Goal: Task Accomplishment & Management: Manage account settings

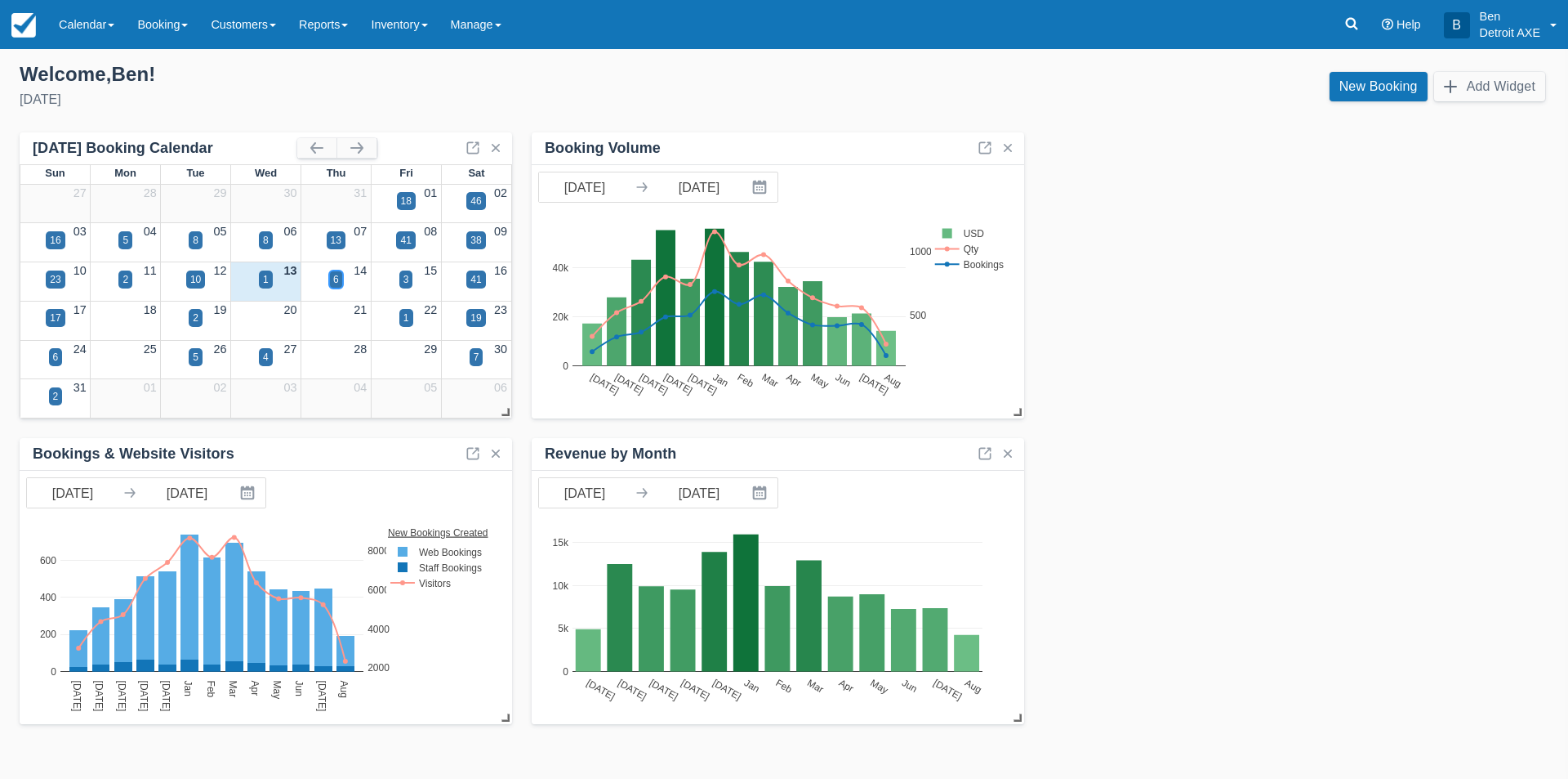
click at [335, 282] on div "6" at bounding box center [335, 280] width 5 height 14
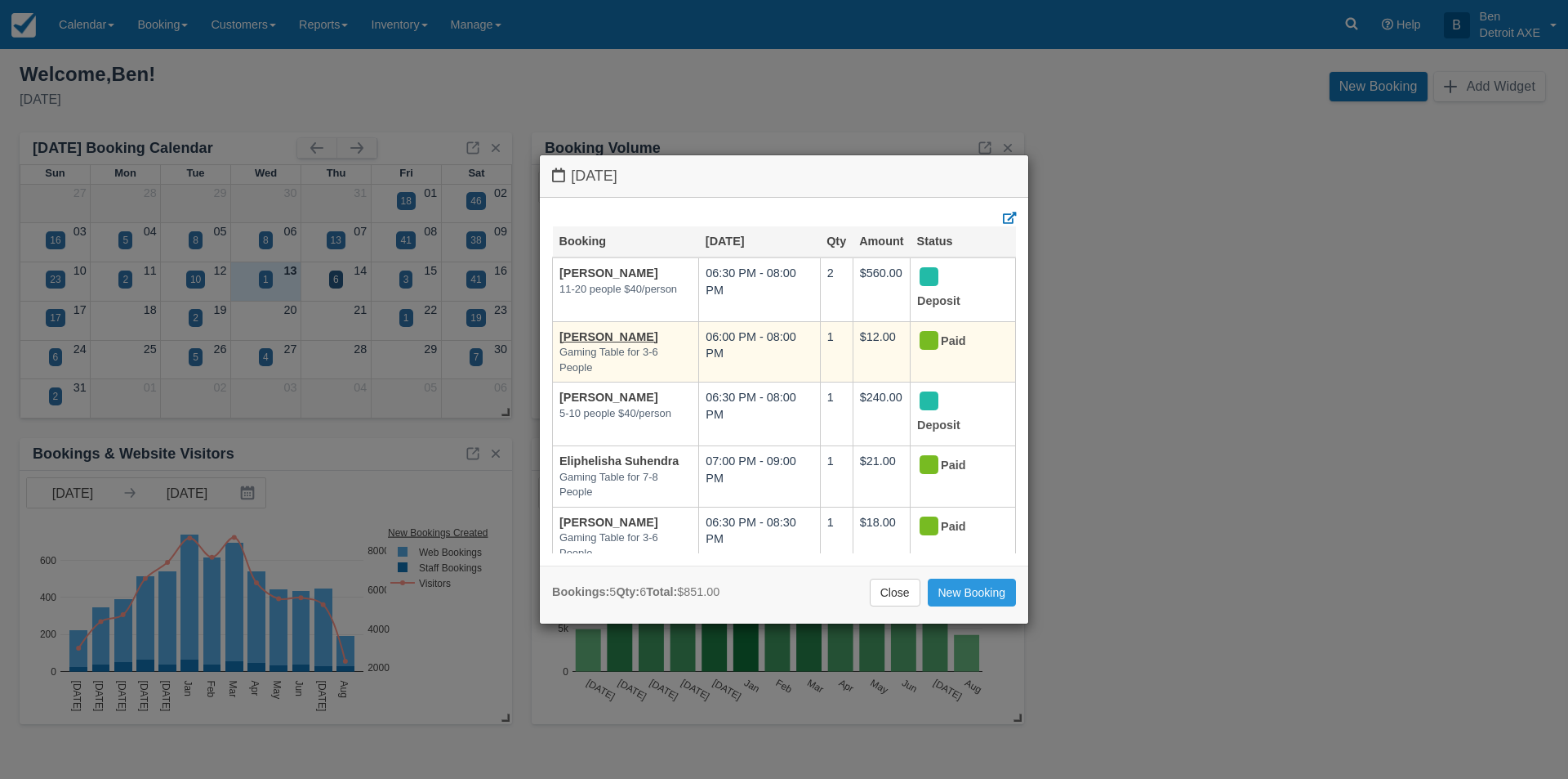
scroll to position [43, 0]
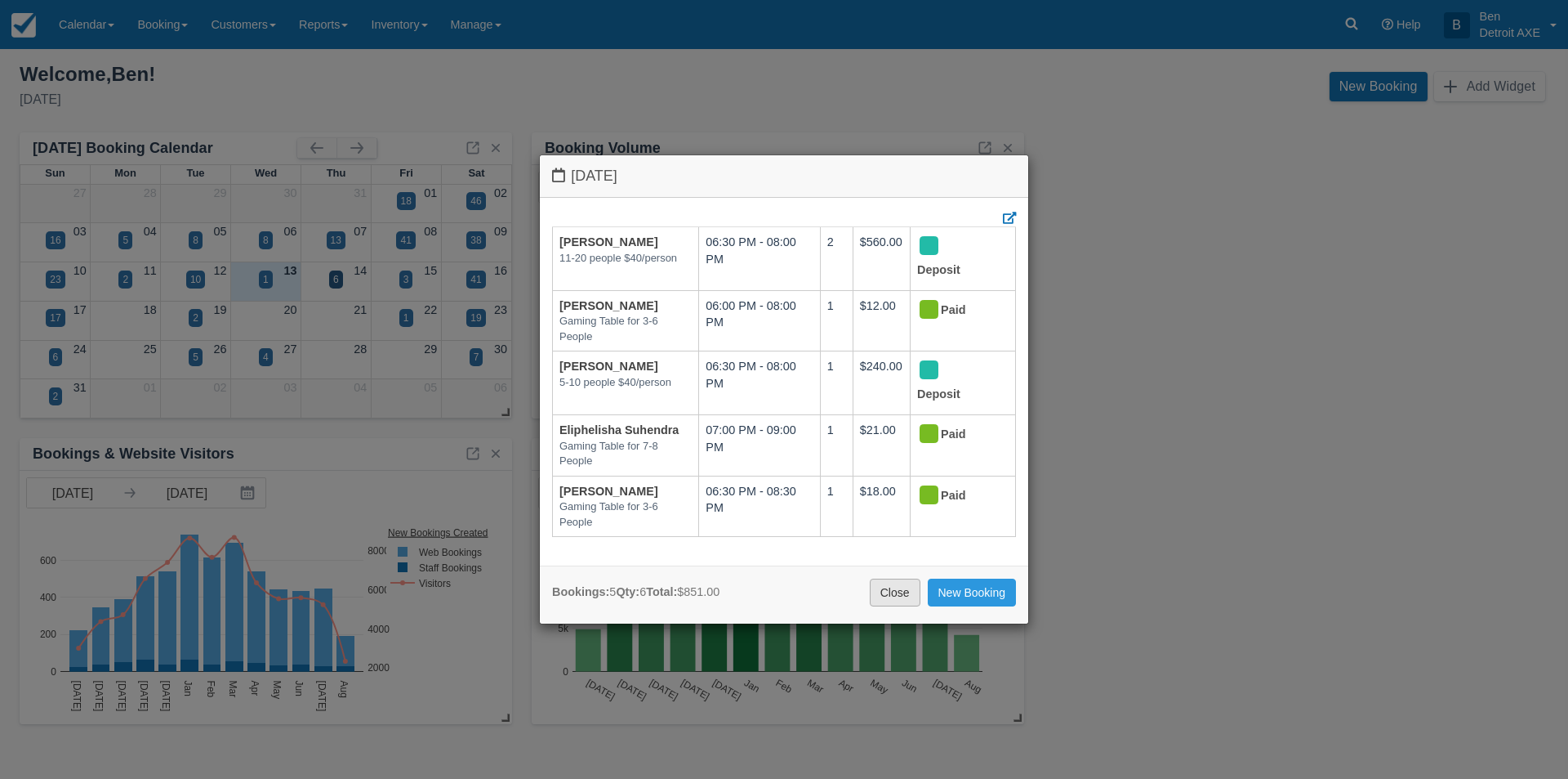
click at [896, 589] on link "Close" at bounding box center [895, 592] width 51 height 28
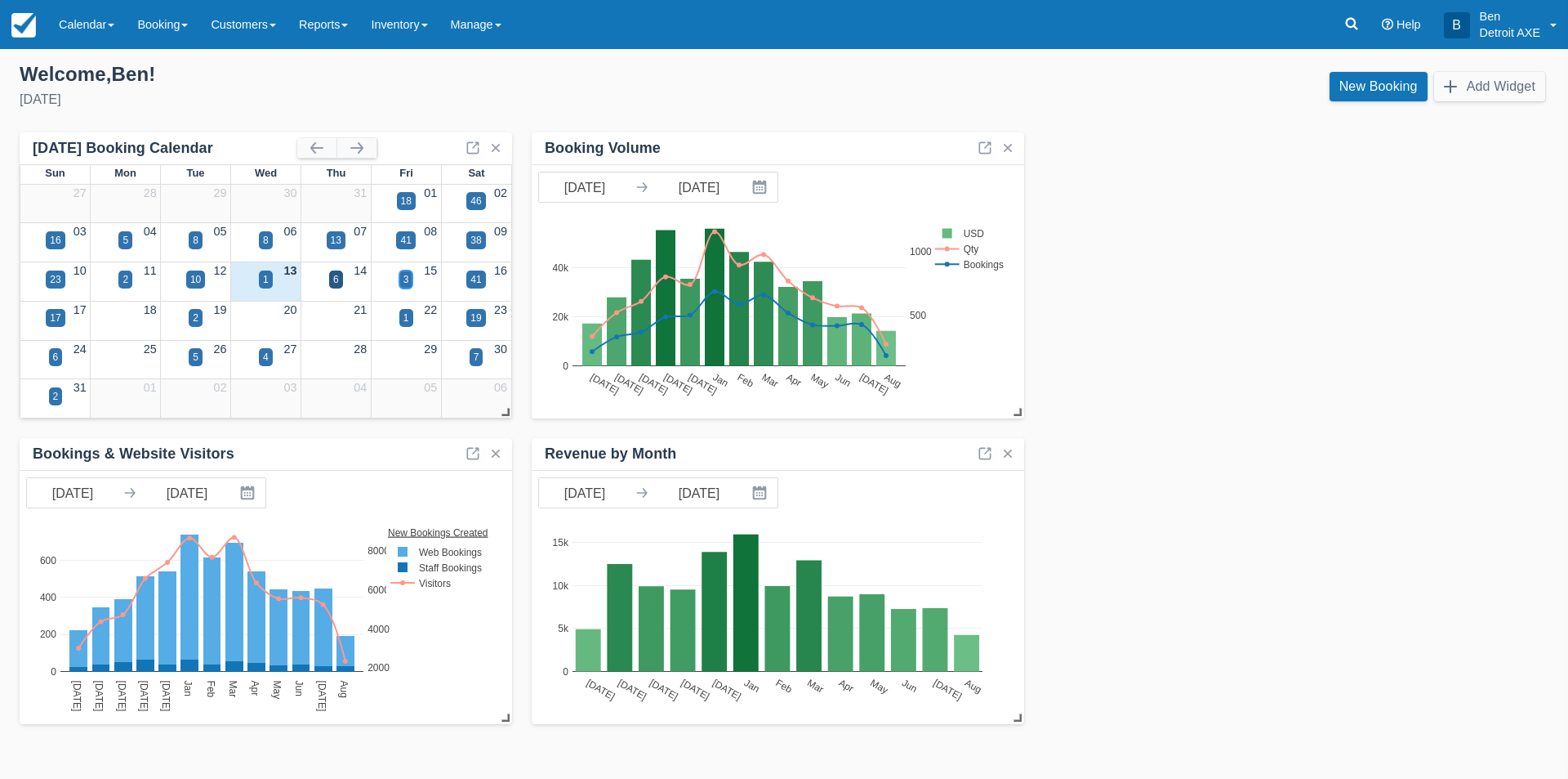
click at [400, 282] on div "3" at bounding box center [406, 280] width 14 height 18
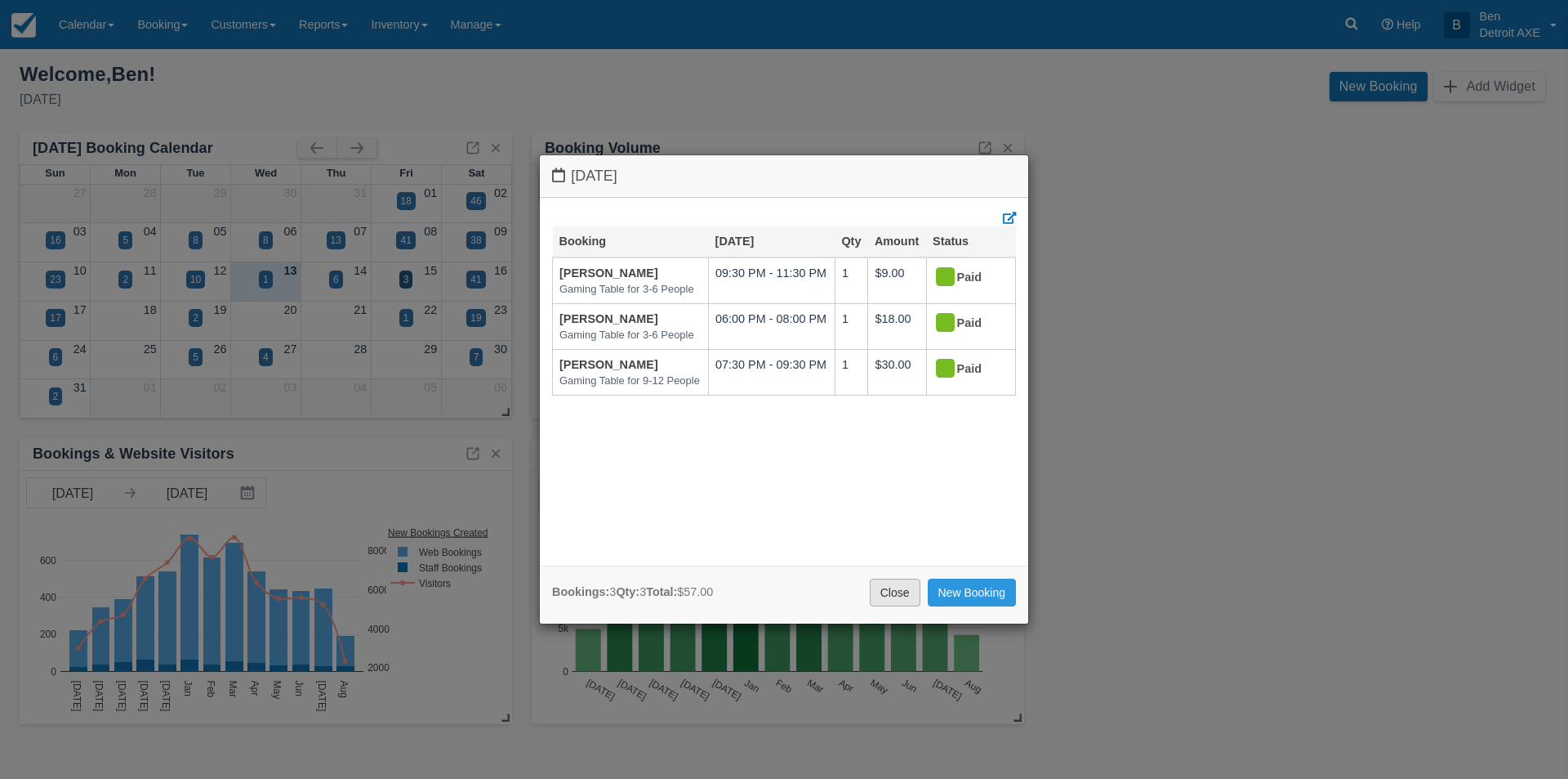
click at [901, 591] on link "Close" at bounding box center [895, 592] width 51 height 28
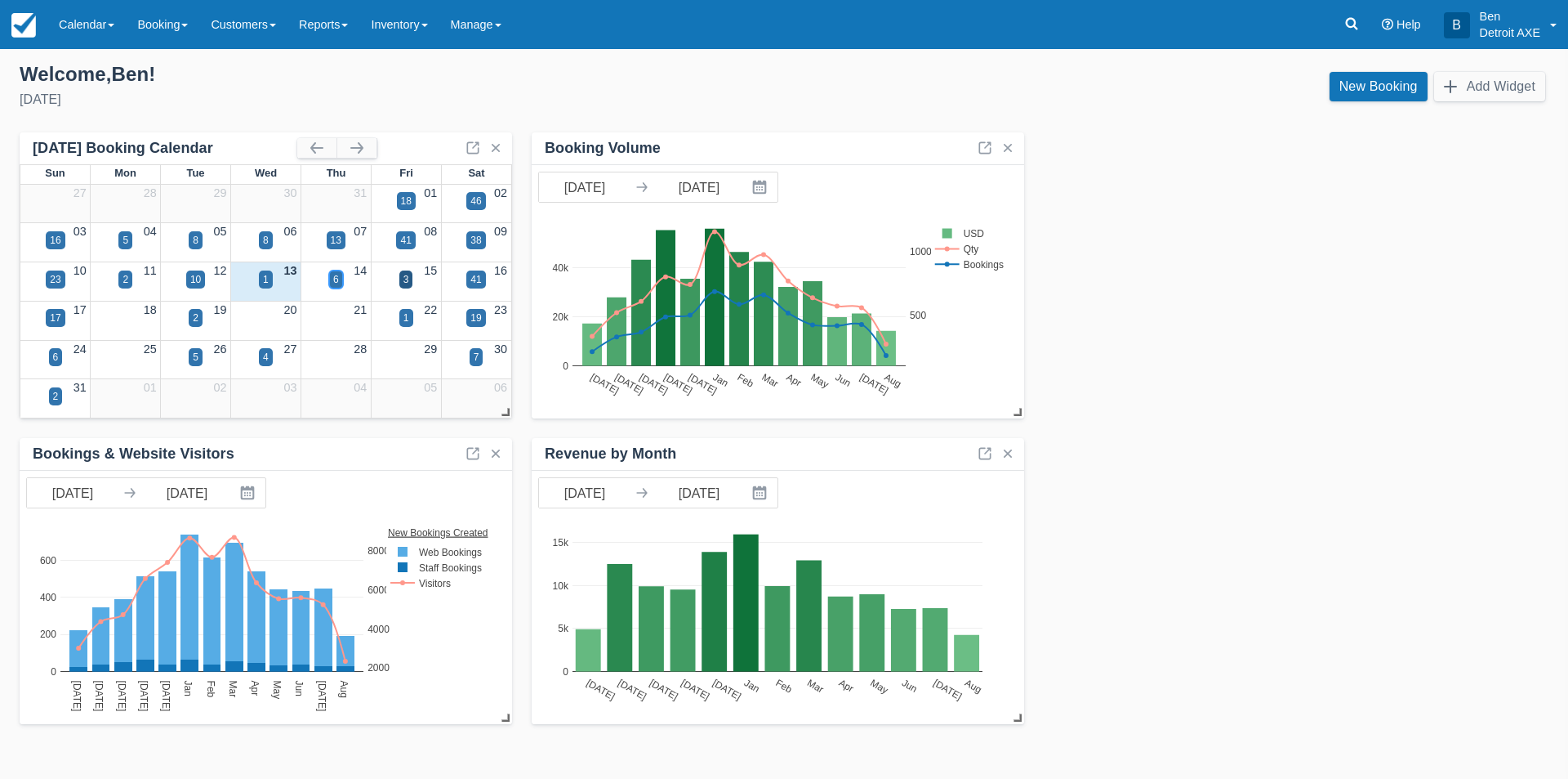
click at [339, 279] on div "6" at bounding box center [335, 280] width 14 height 18
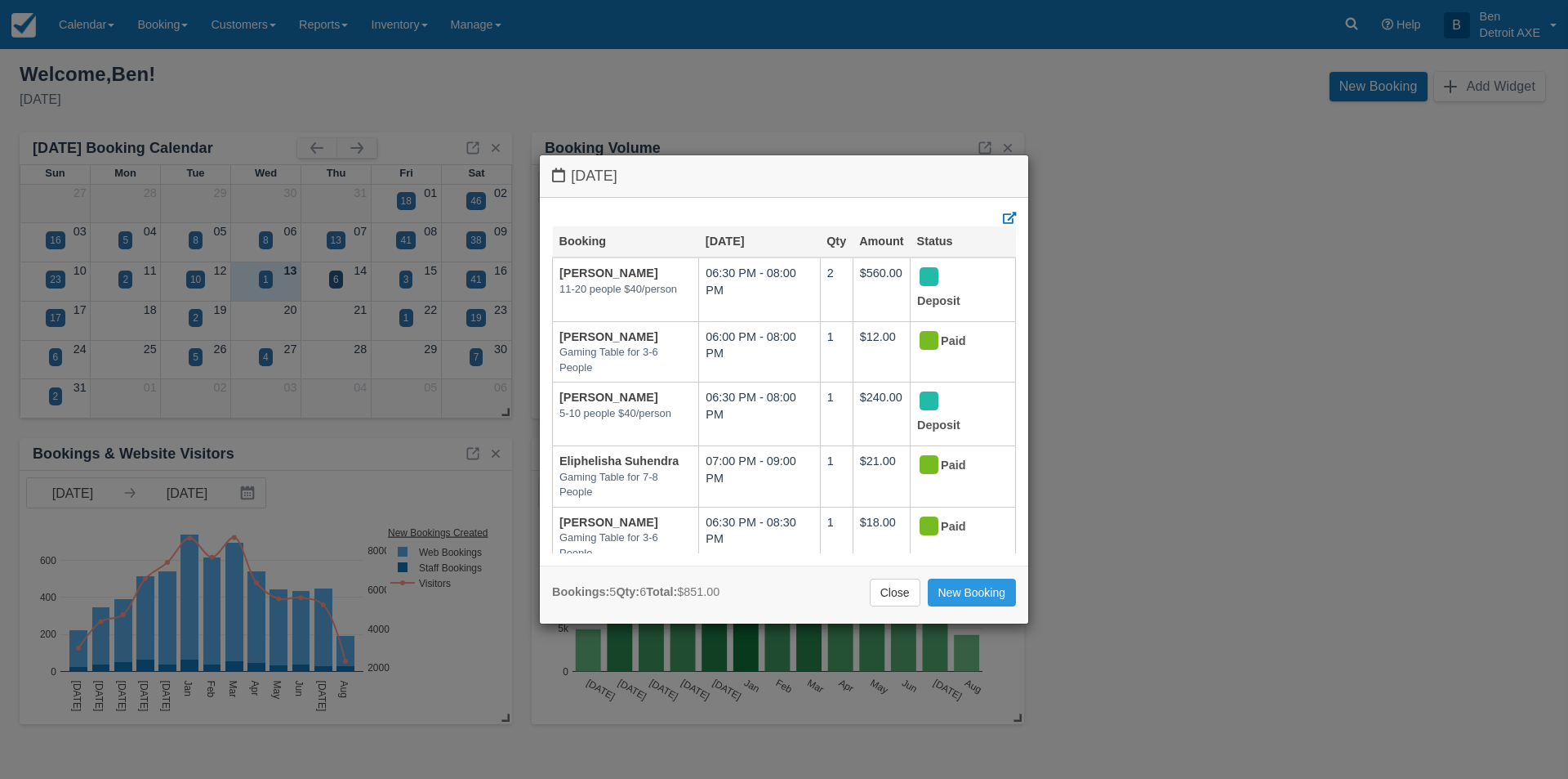
click at [870, 586] on link "Close" at bounding box center [895, 592] width 51 height 28
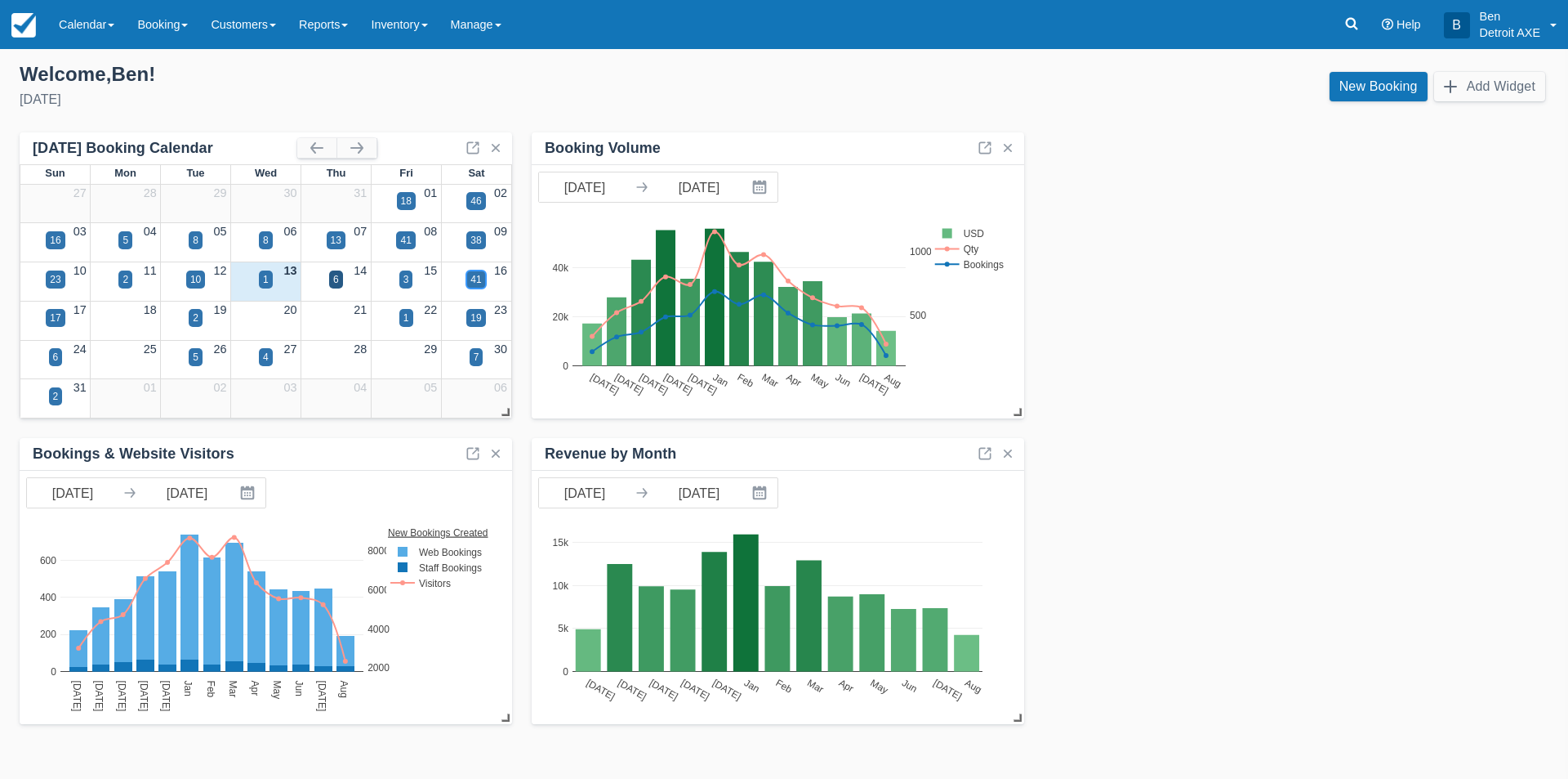
click at [477, 280] on div "41" at bounding box center [476, 280] width 11 height 14
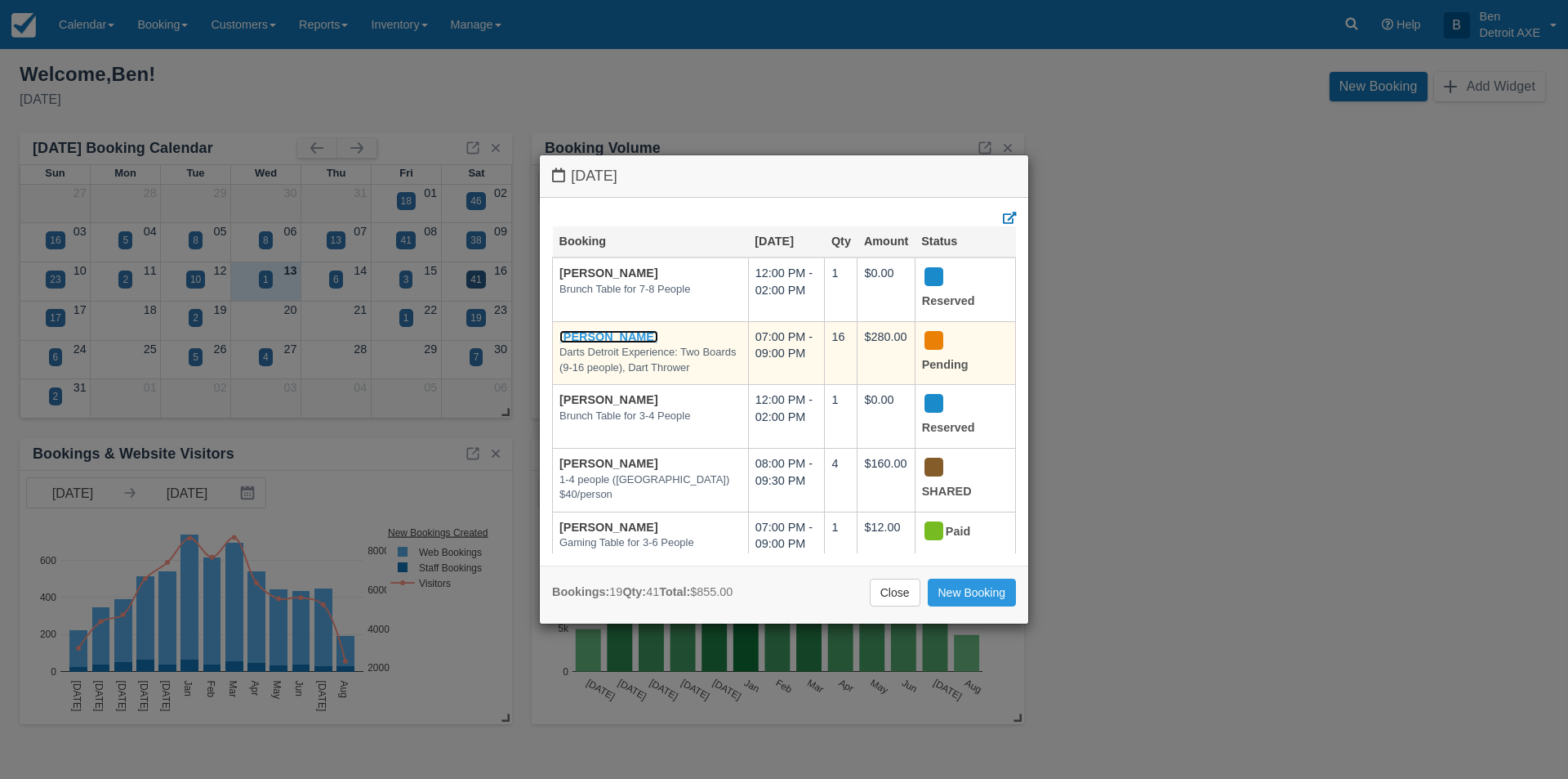
click at [586, 330] on link "[PERSON_NAME]" at bounding box center [609, 337] width 99 height 13
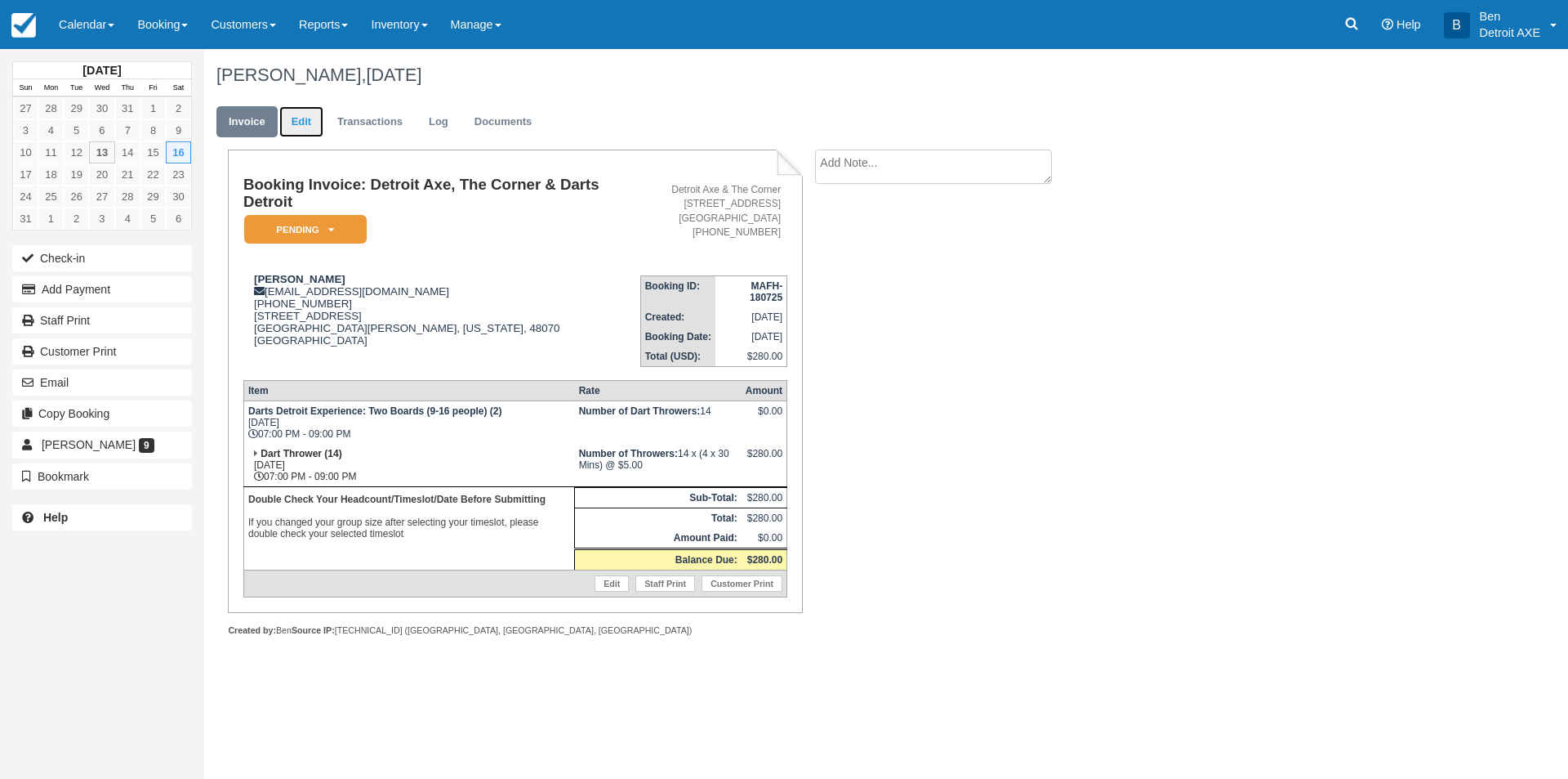
click at [307, 122] on link "Edit" at bounding box center [301, 121] width 44 height 32
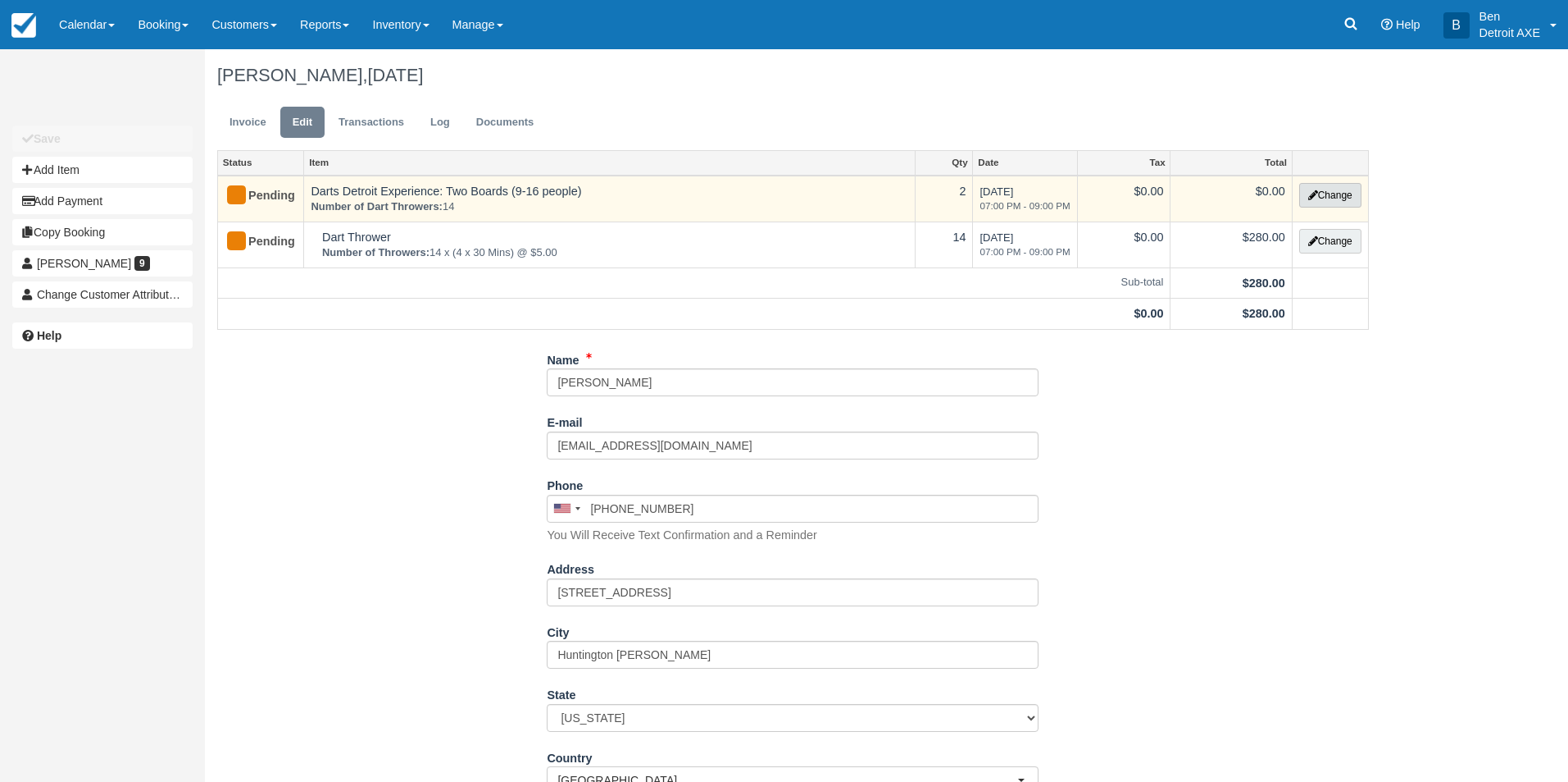
click at [1331, 189] on button "Change" at bounding box center [1330, 194] width 63 height 25
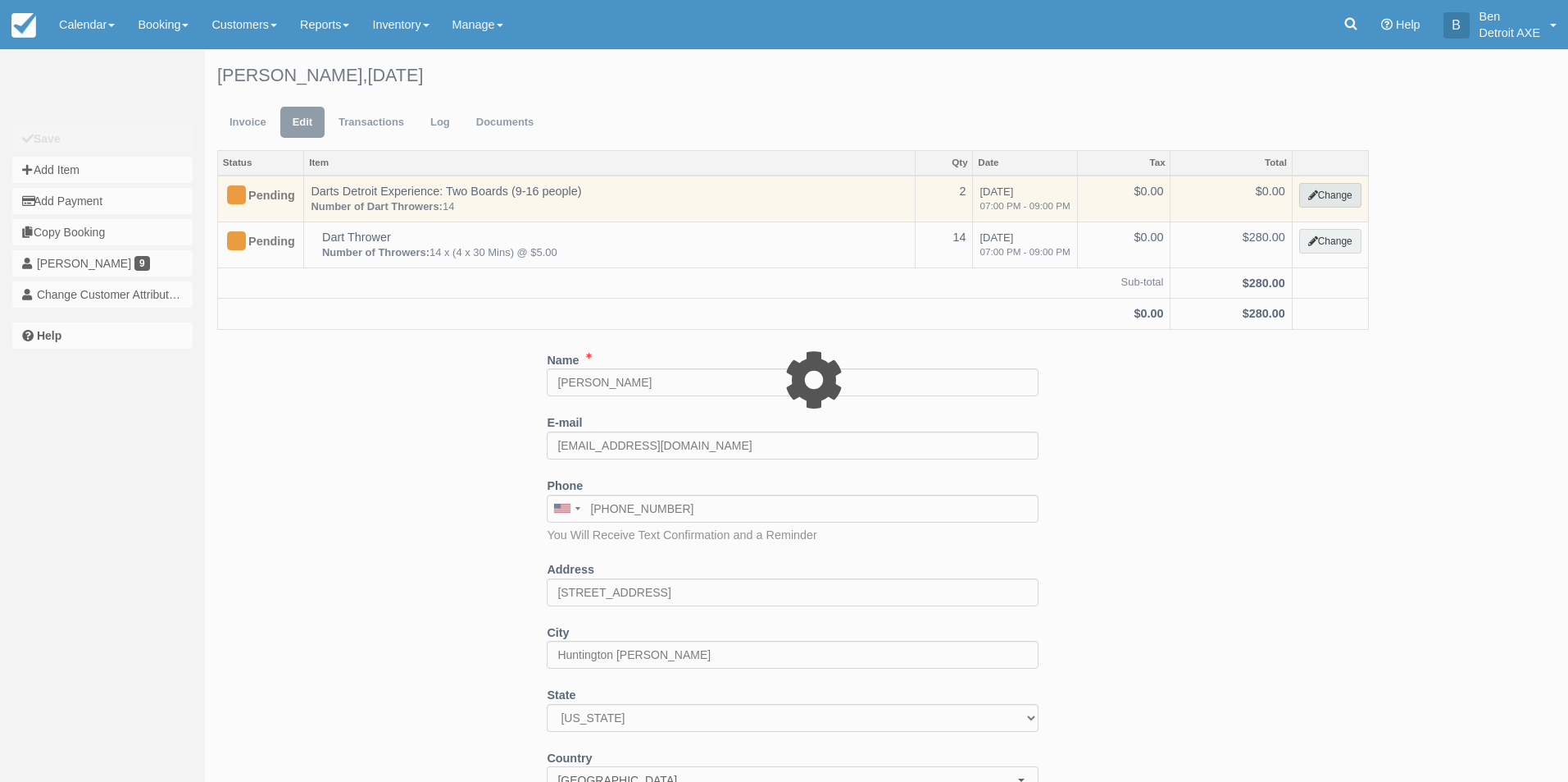
select select "52"
type input "0.00"
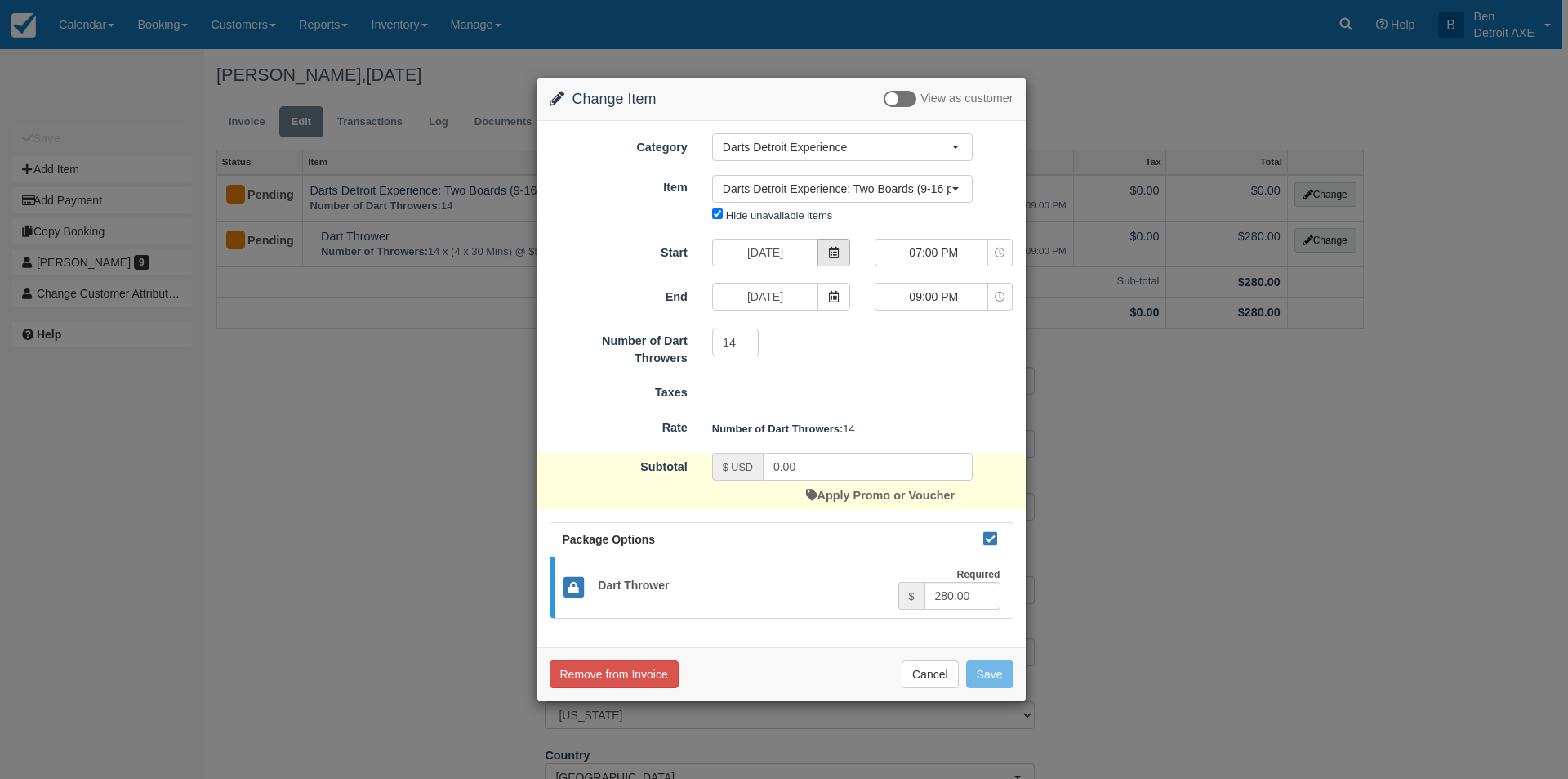
click at [828, 252] on icon at bounding box center [834, 252] width 12 height 12
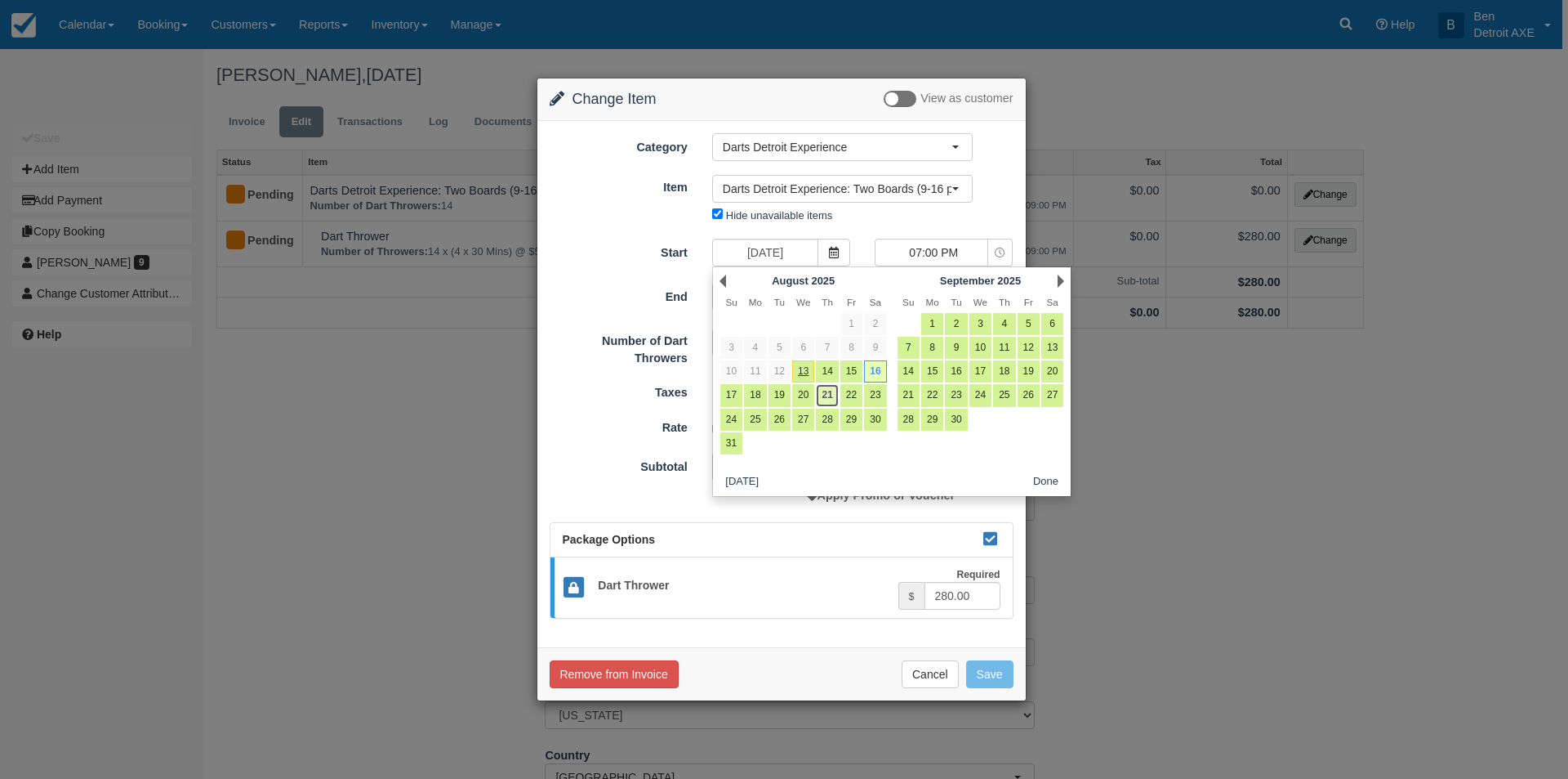
click at [829, 392] on link "21" at bounding box center [827, 394] width 22 height 22
type input "08/21/25"
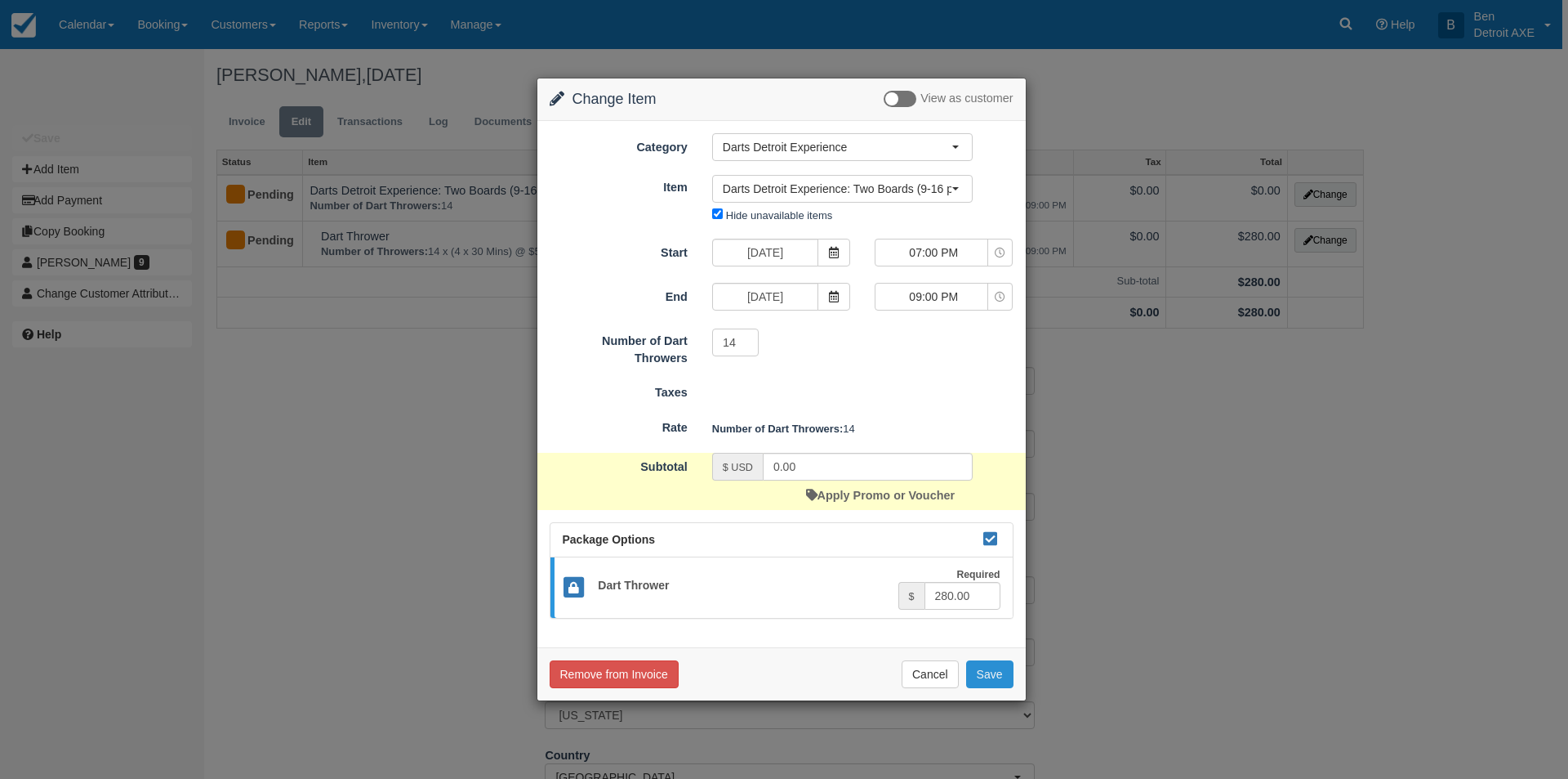
click at [987, 668] on button "Save" at bounding box center [989, 674] width 47 height 28
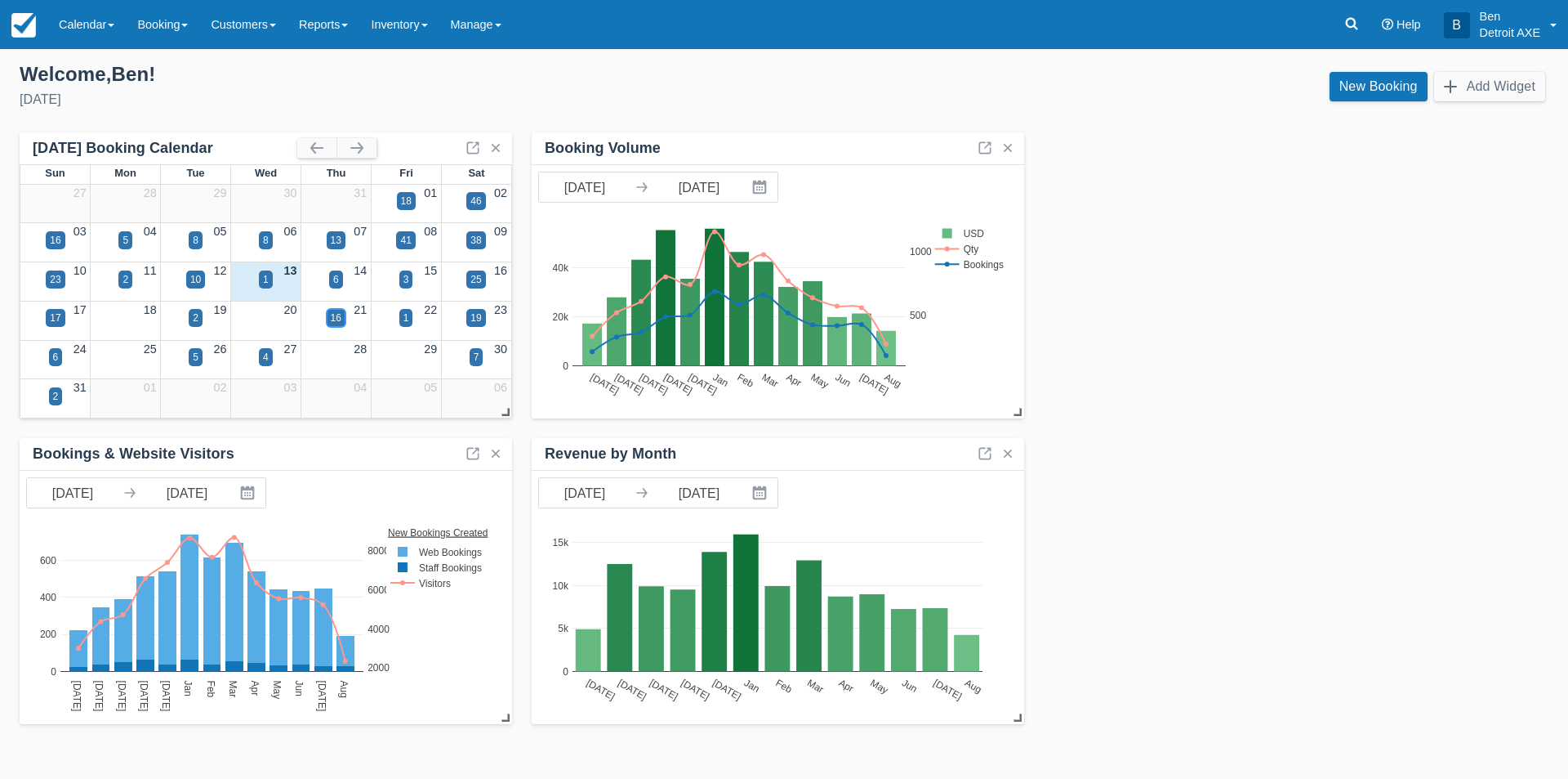
click at [341, 316] on div "16" at bounding box center [335, 318] width 19 height 18
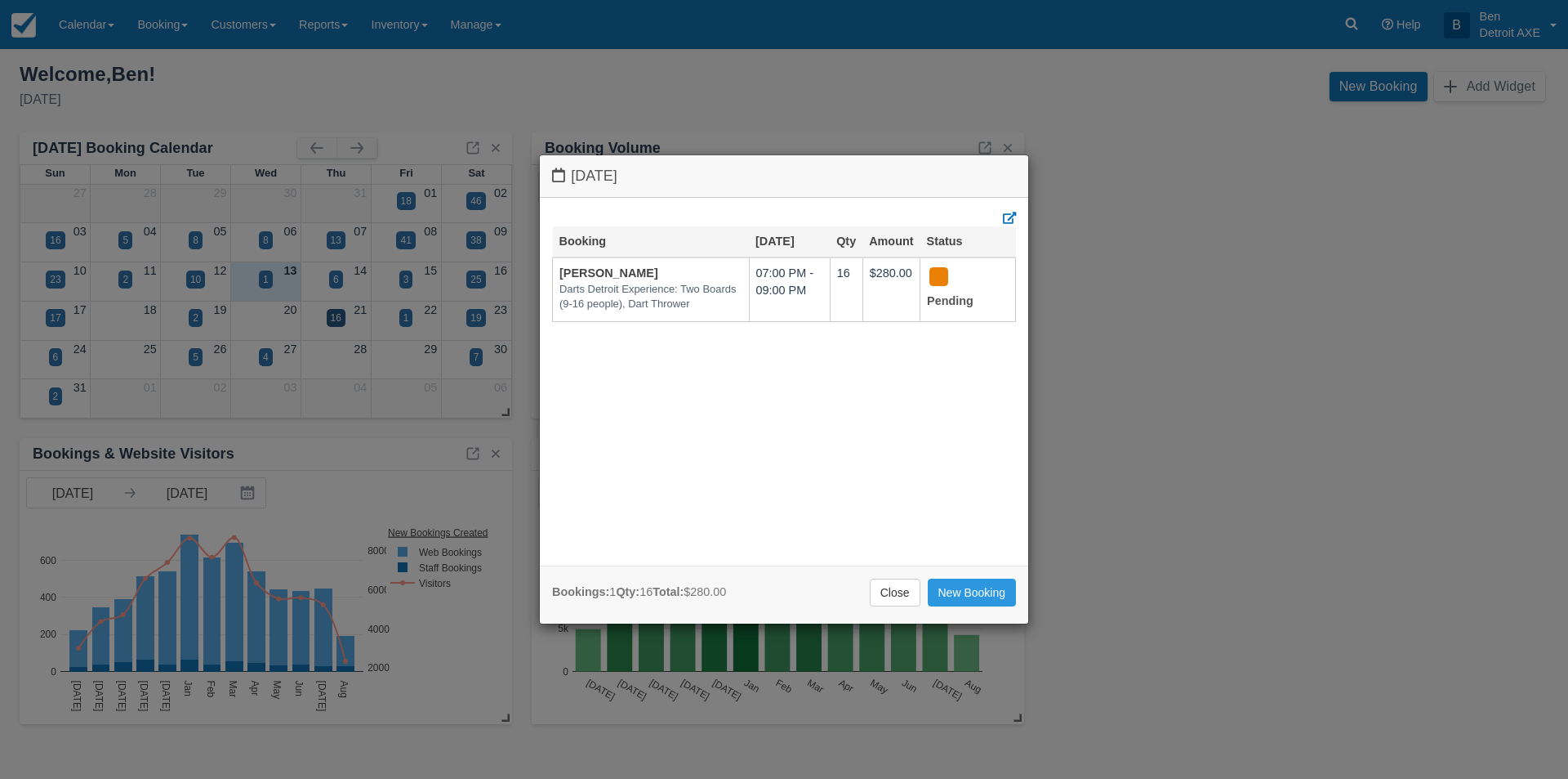
drag, startPoint x: 902, startPoint y: 590, endPoint x: 885, endPoint y: 574, distance: 23.3
click at [902, 586] on link "Close" at bounding box center [895, 592] width 51 height 28
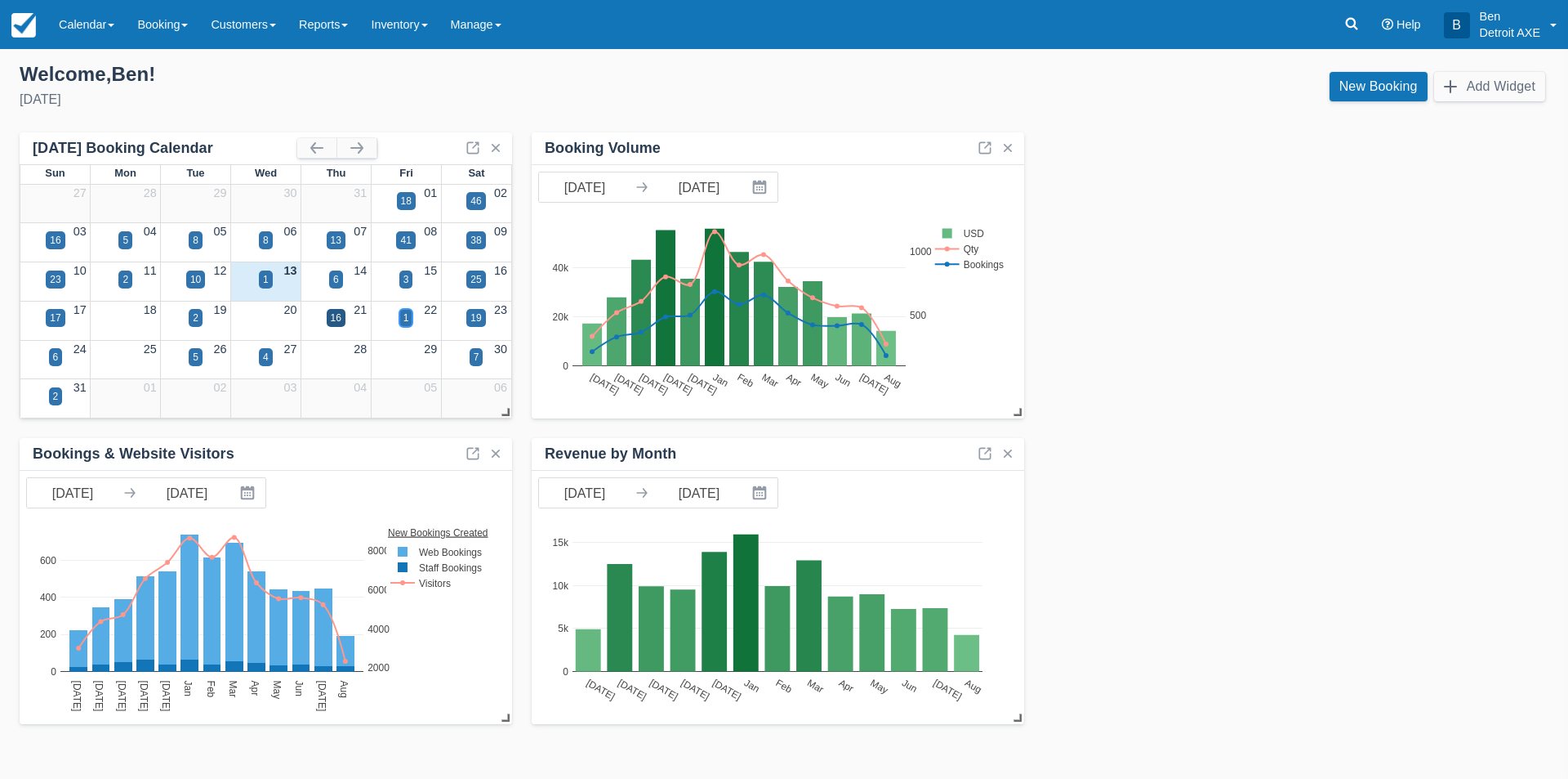
click at [408, 319] on div "1" at bounding box center [406, 318] width 5 height 14
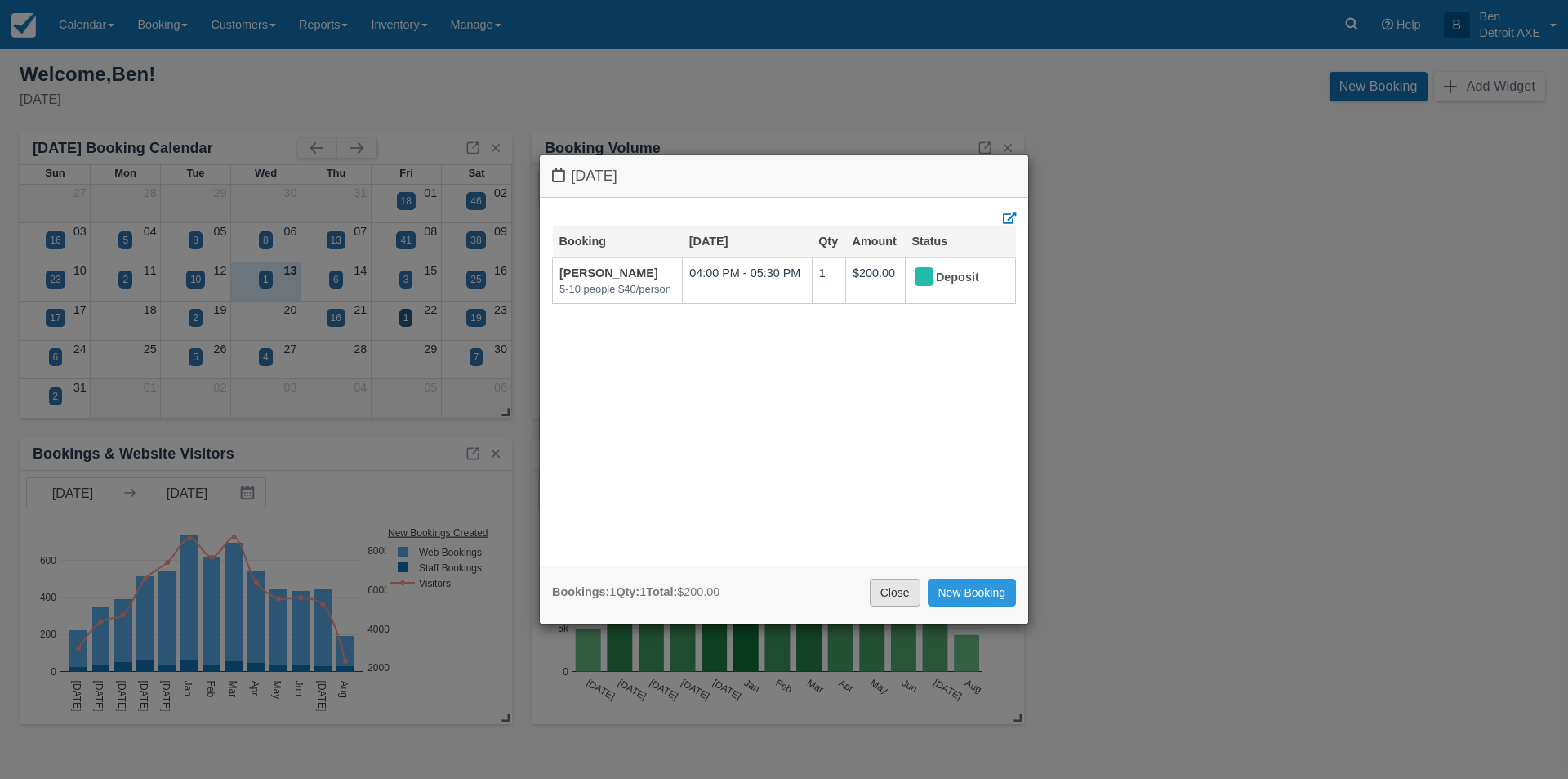
click at [901, 588] on link "Close" at bounding box center [895, 592] width 51 height 28
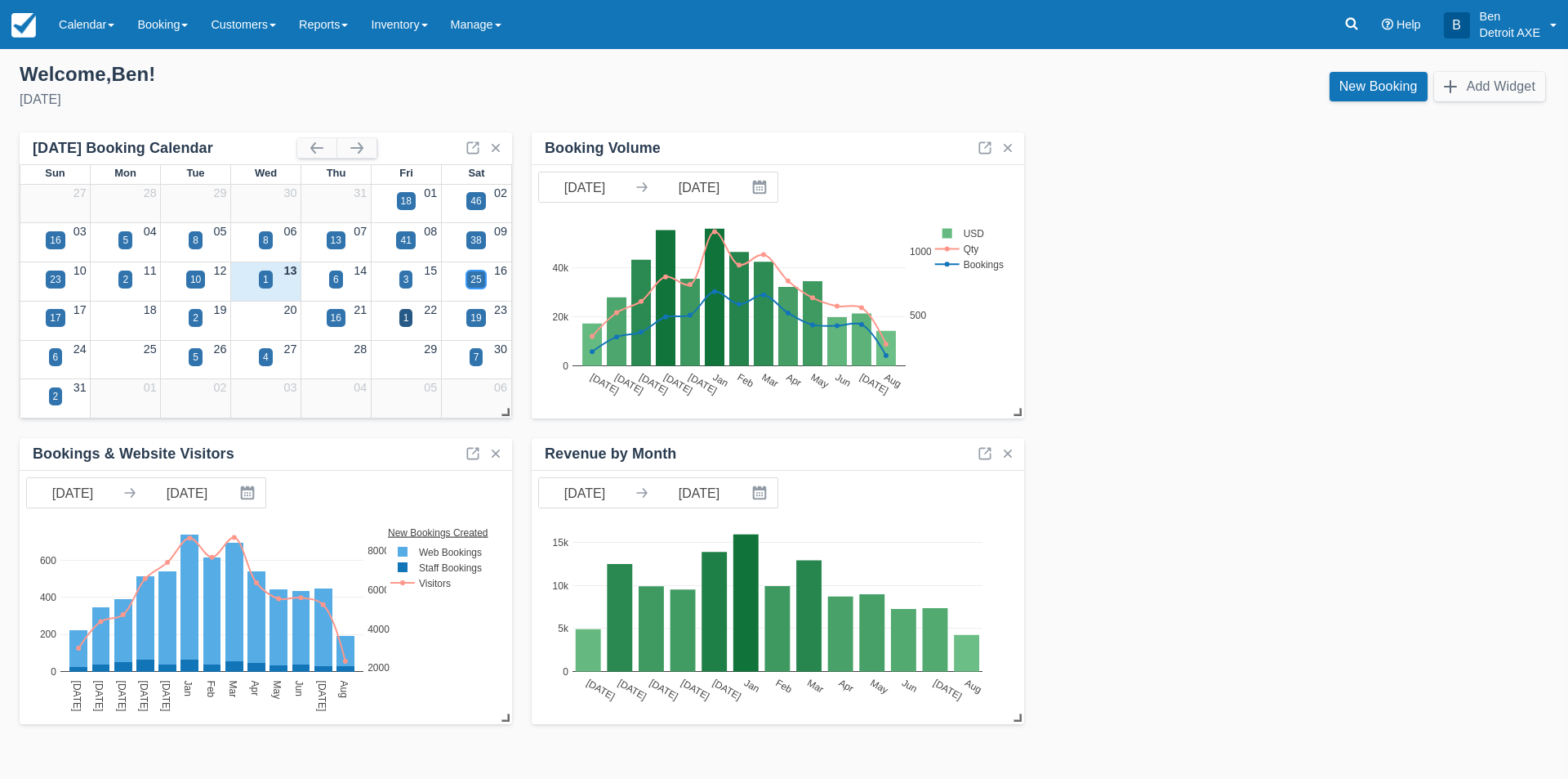
click at [483, 275] on div "25" at bounding box center [476, 280] width 19 height 18
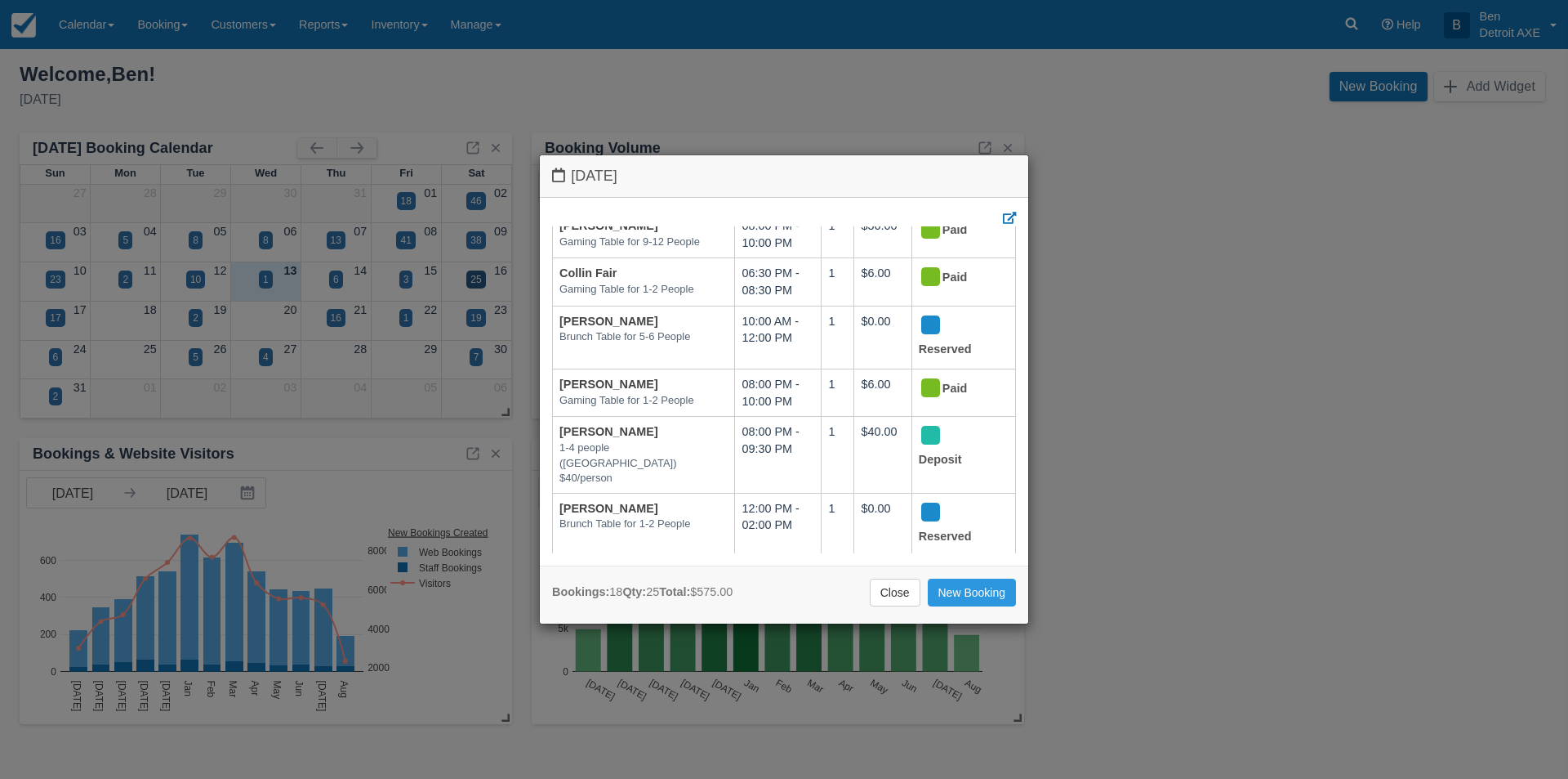
scroll to position [759, 0]
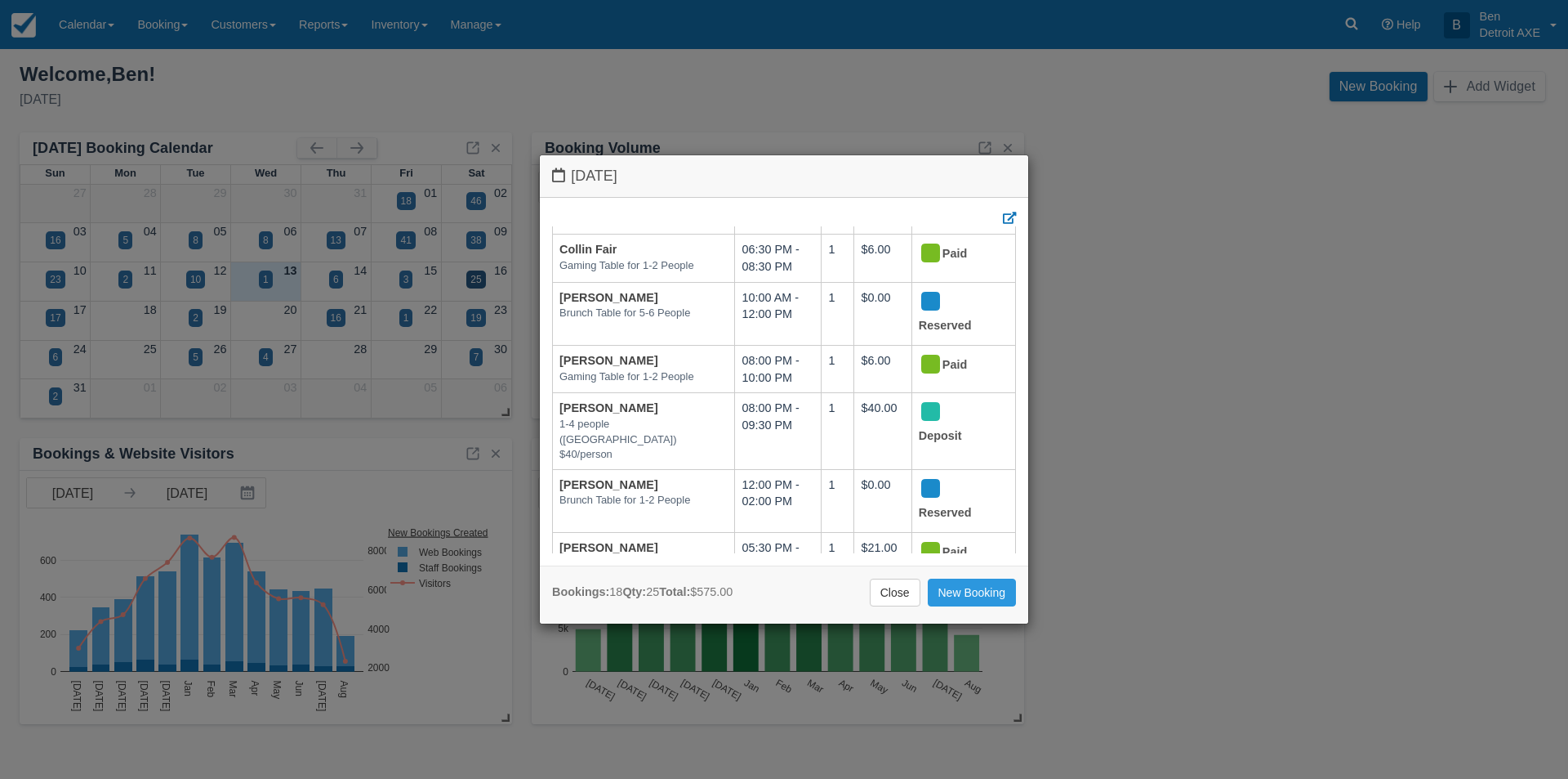
click at [885, 589] on link "Close" at bounding box center [895, 592] width 51 height 28
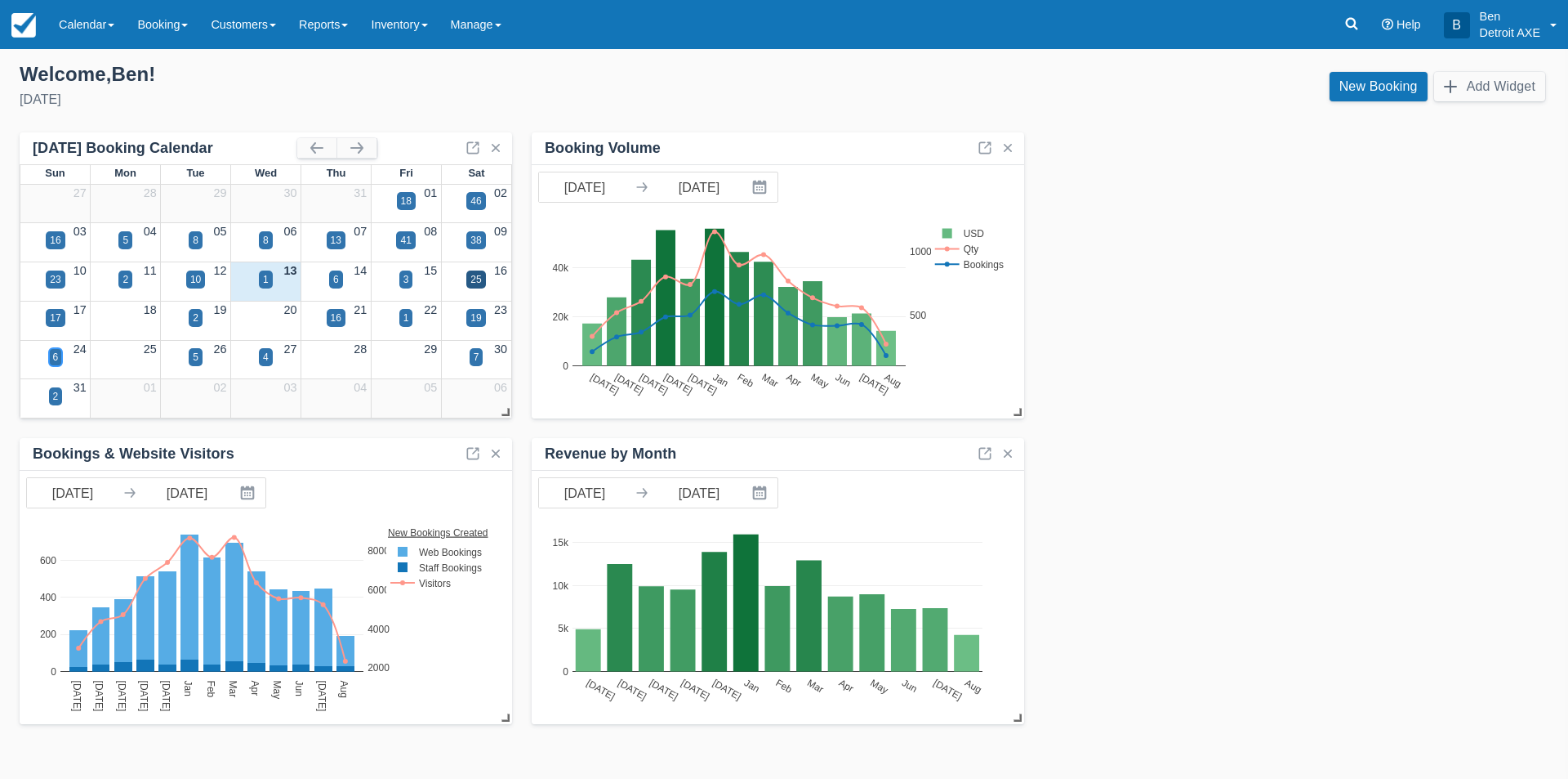
click at [54, 352] on div "6" at bounding box center [56, 356] width 5 height 14
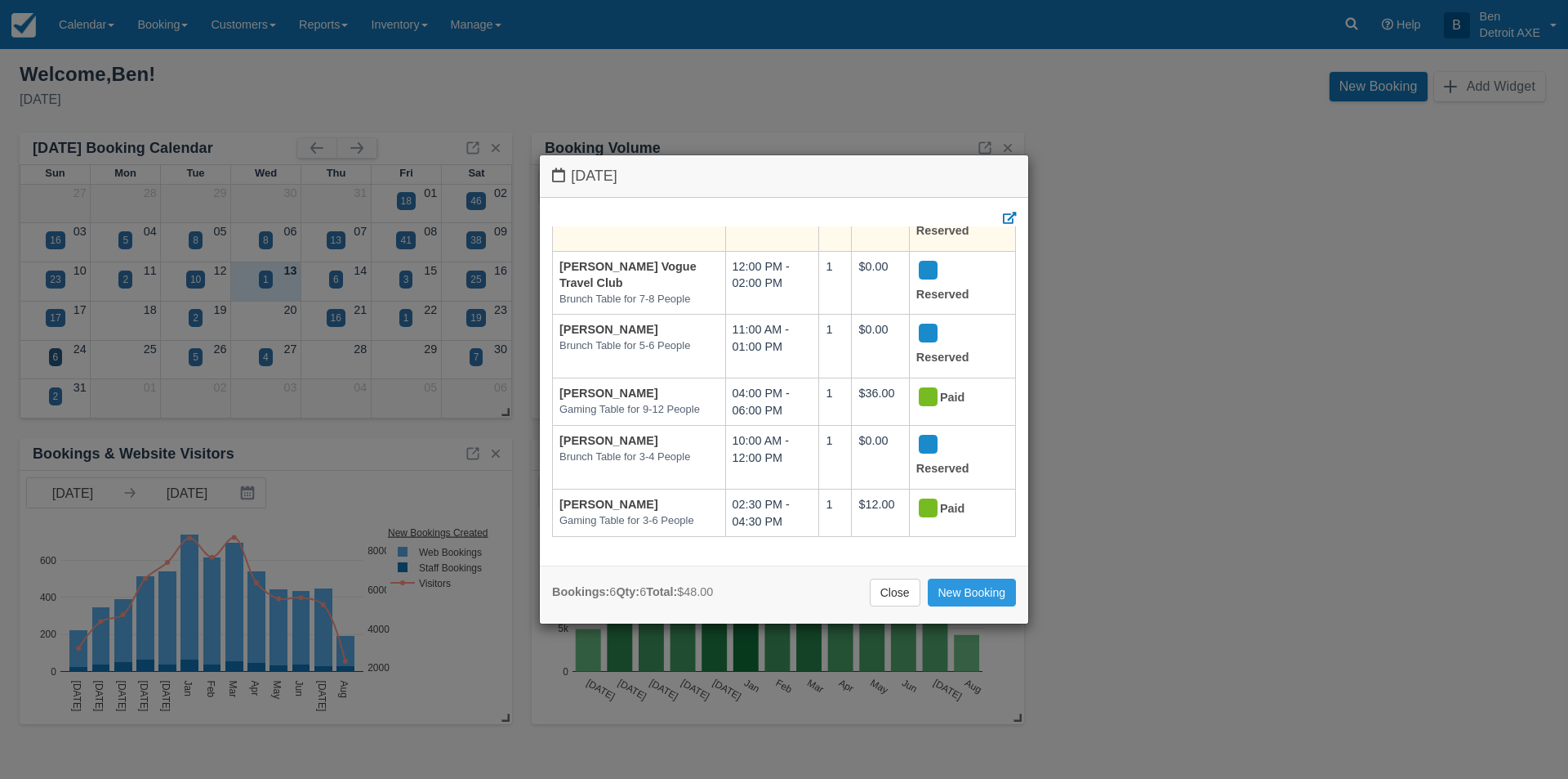
scroll to position [82, 0]
click at [902, 596] on link "Close" at bounding box center [895, 592] width 51 height 28
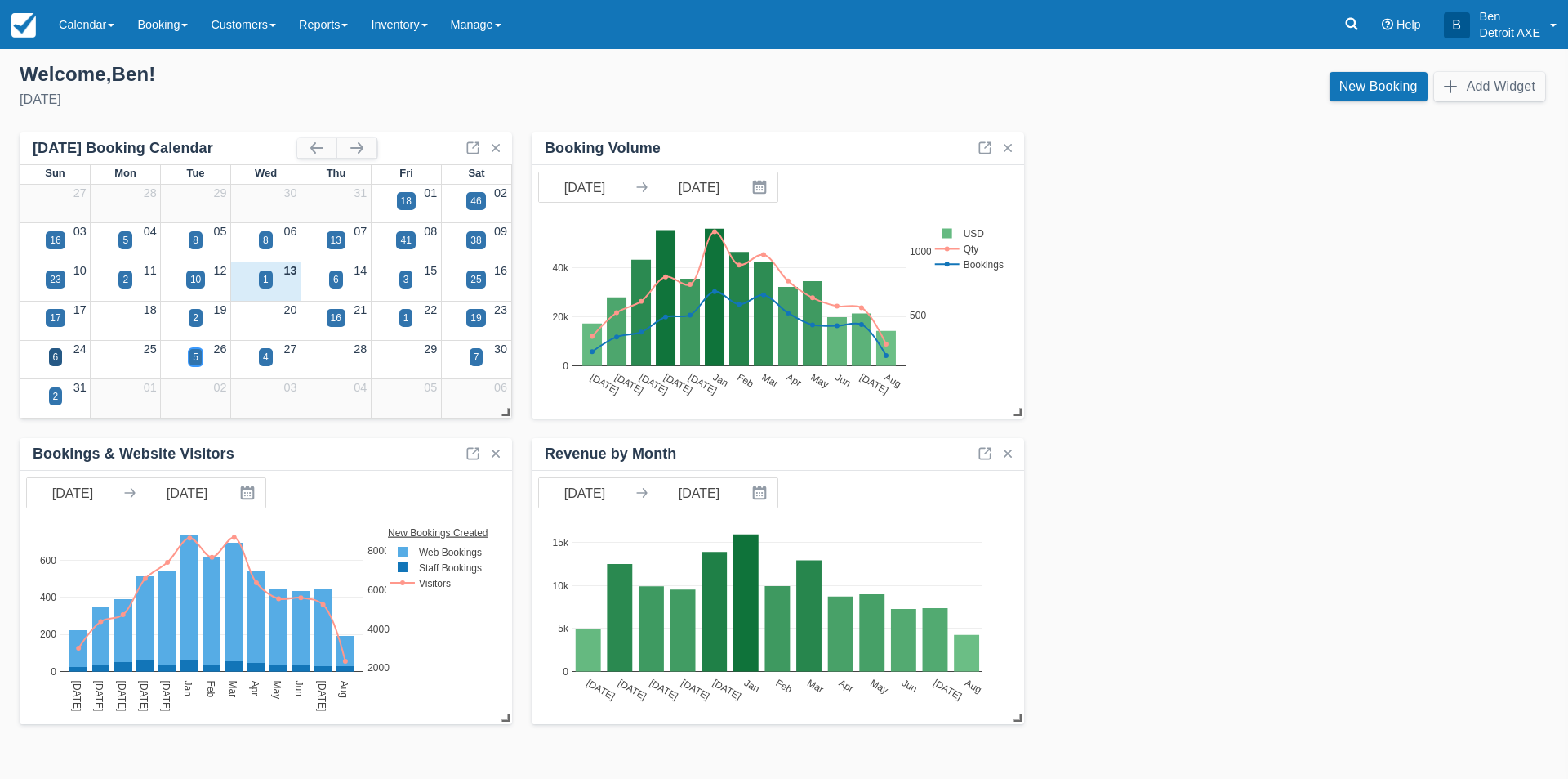
click at [194, 355] on div "5" at bounding box center [195, 356] width 5 height 14
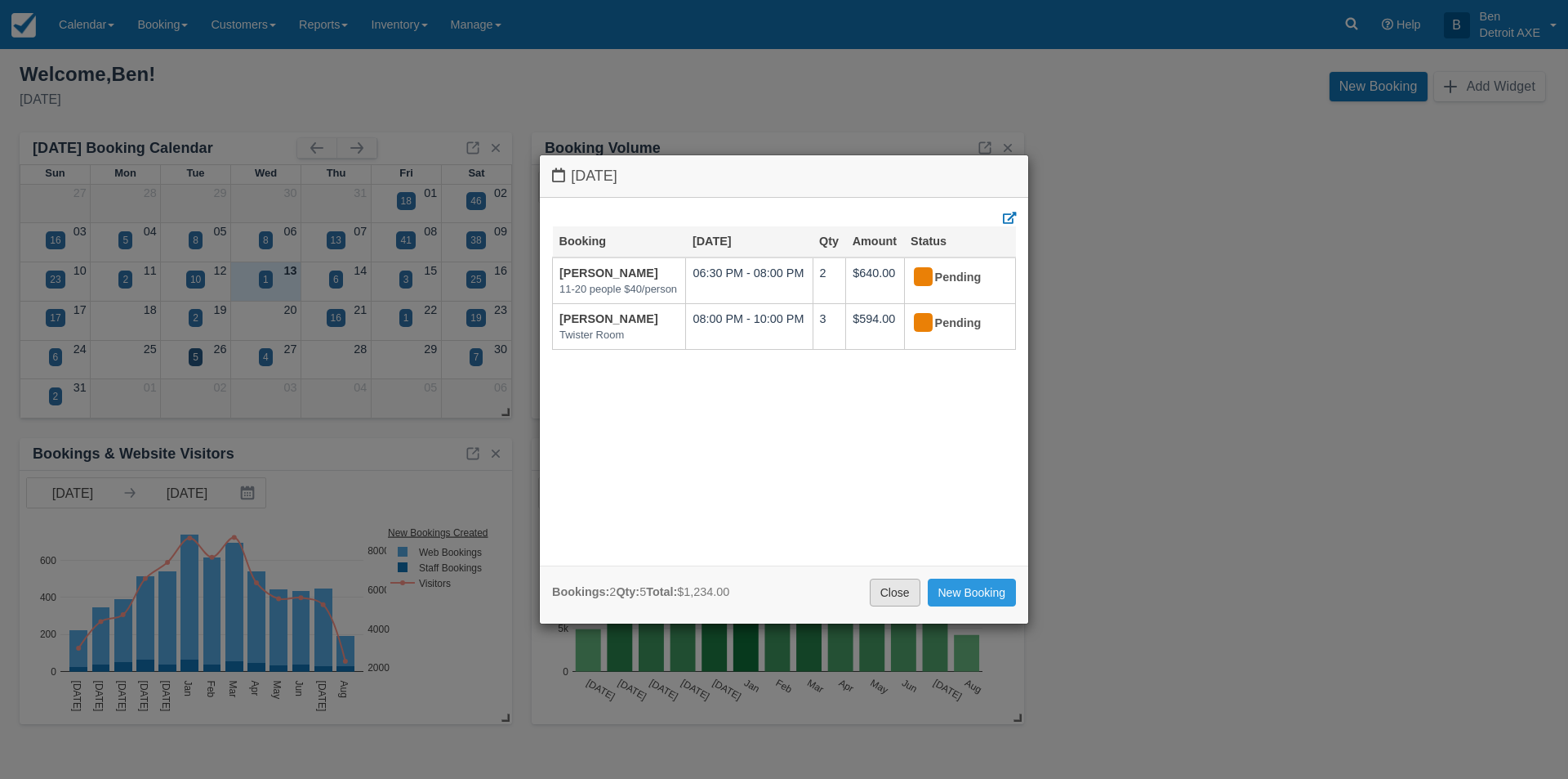
click at [893, 579] on link "Close" at bounding box center [895, 592] width 51 height 28
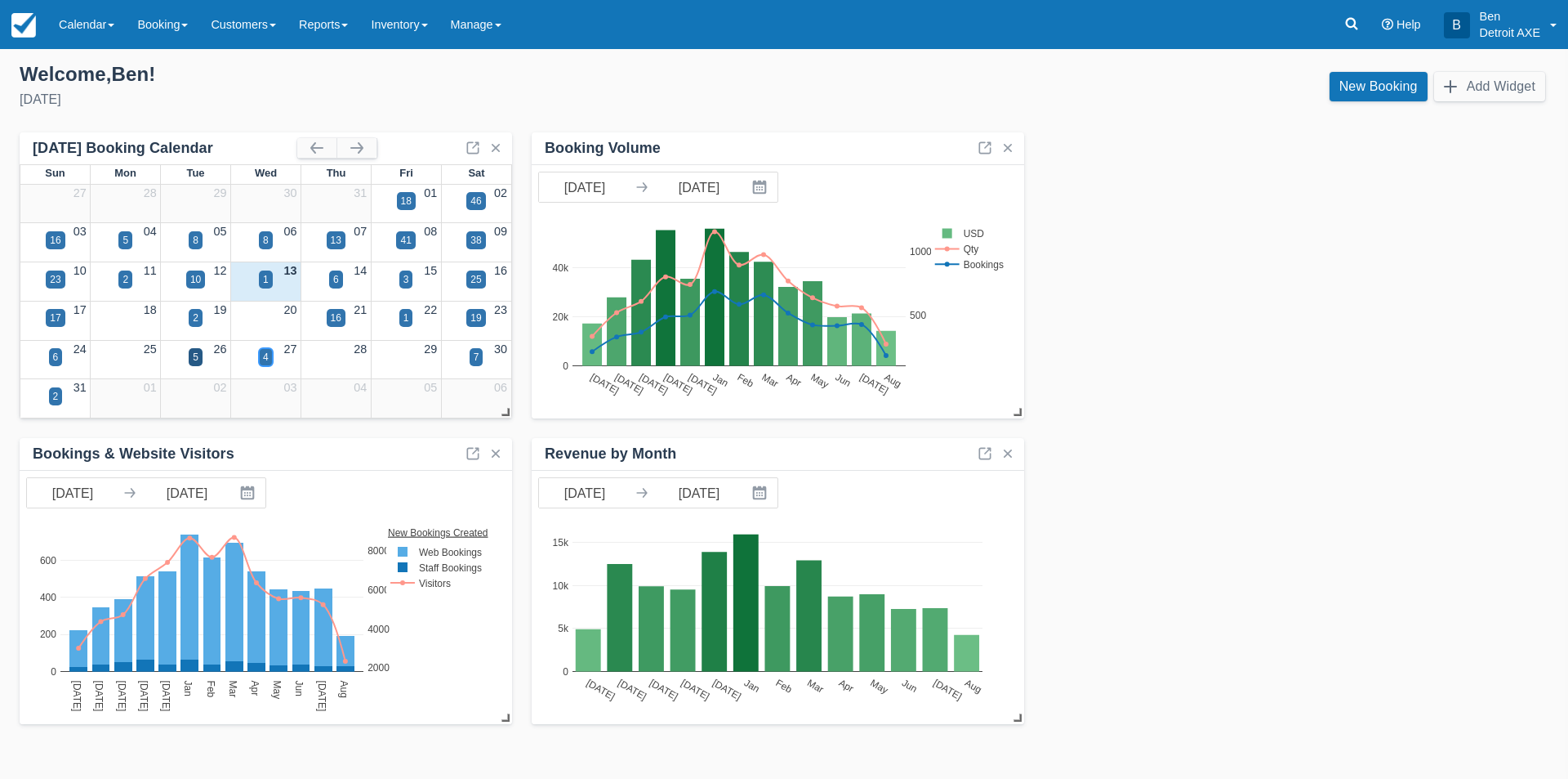
click at [269, 360] on div "4" at bounding box center [265, 357] width 14 height 18
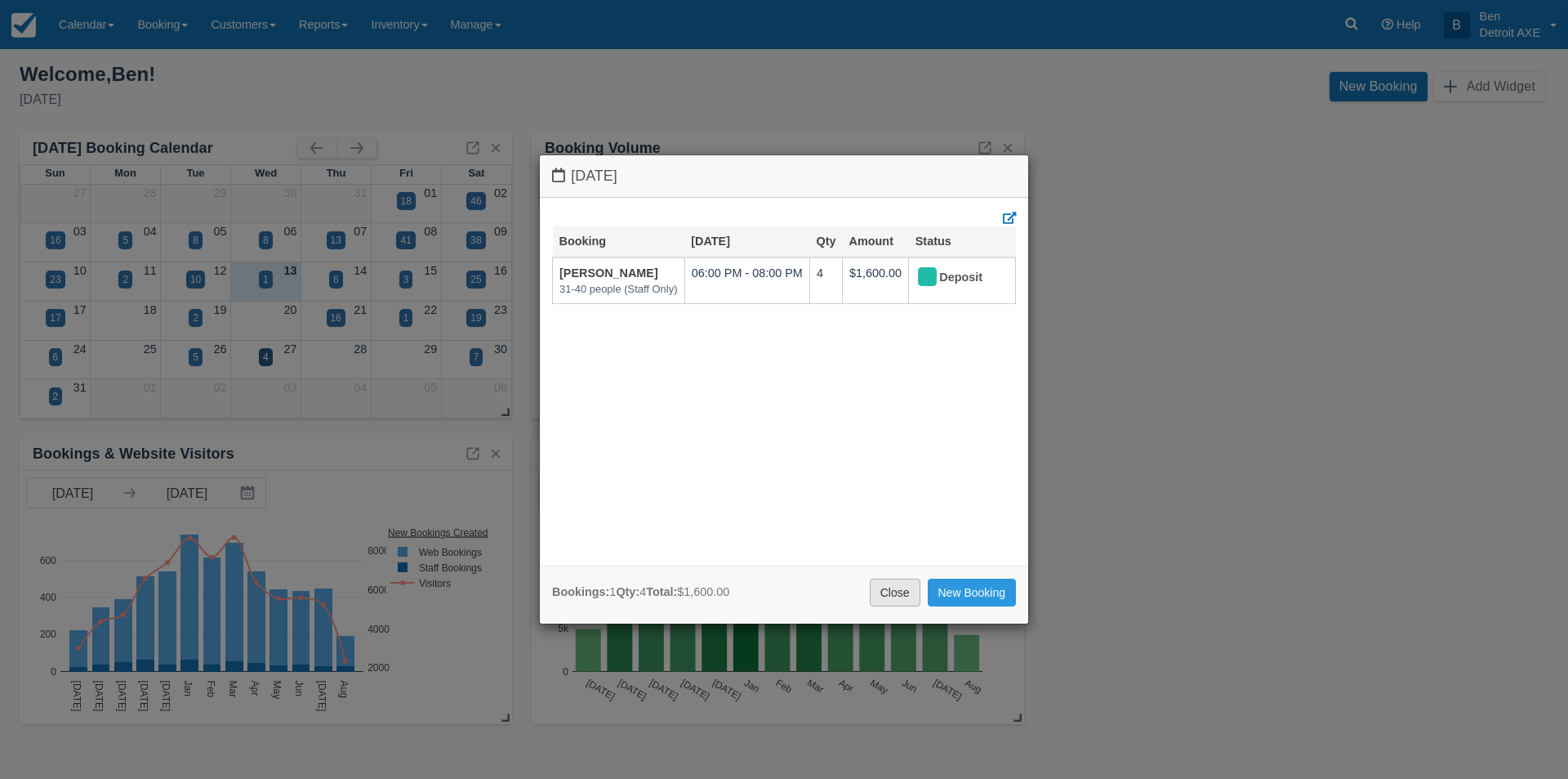
click at [904, 591] on link "Close" at bounding box center [895, 592] width 51 height 28
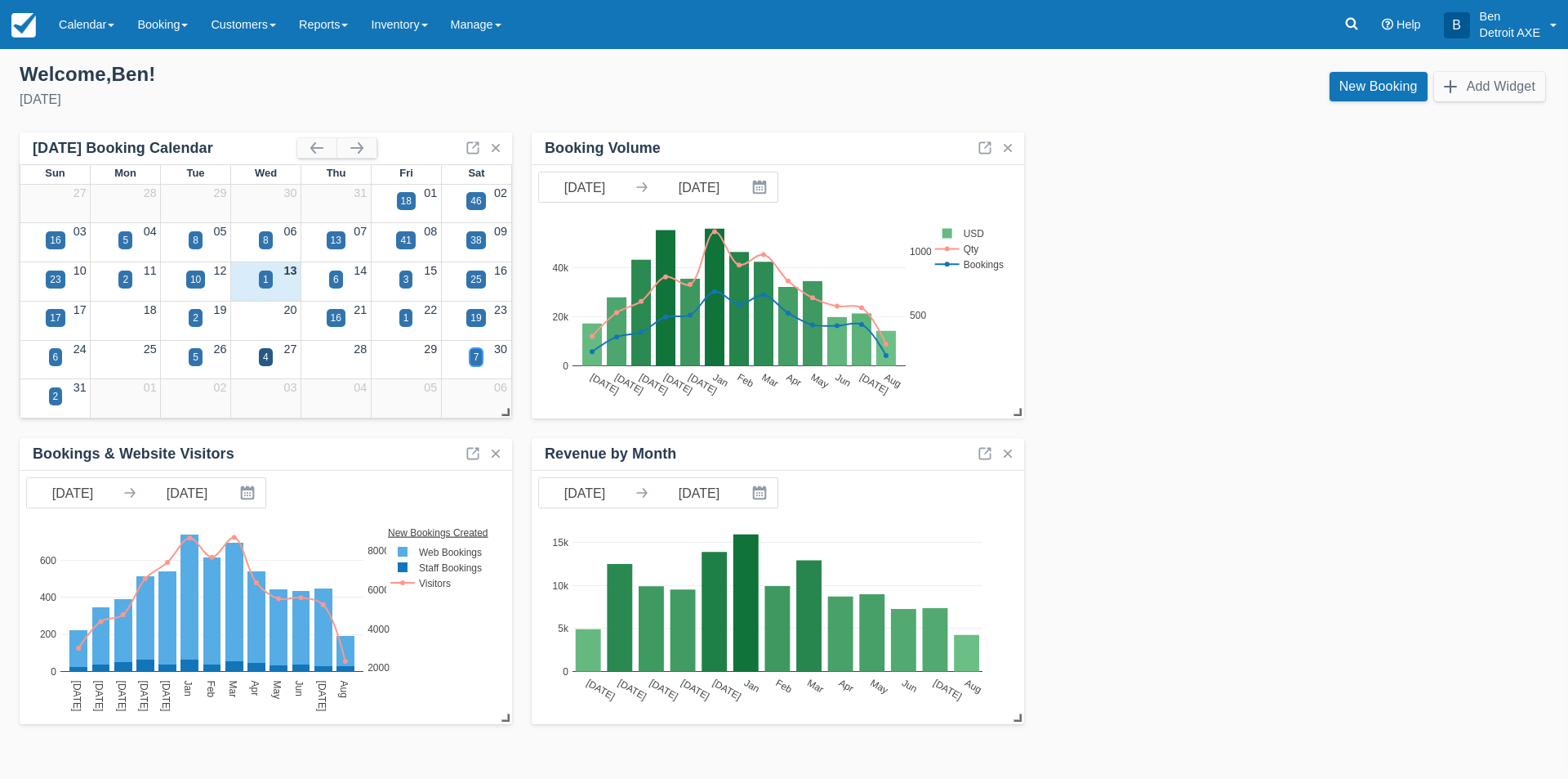
click at [483, 358] on div "7" at bounding box center [476, 357] width 14 height 18
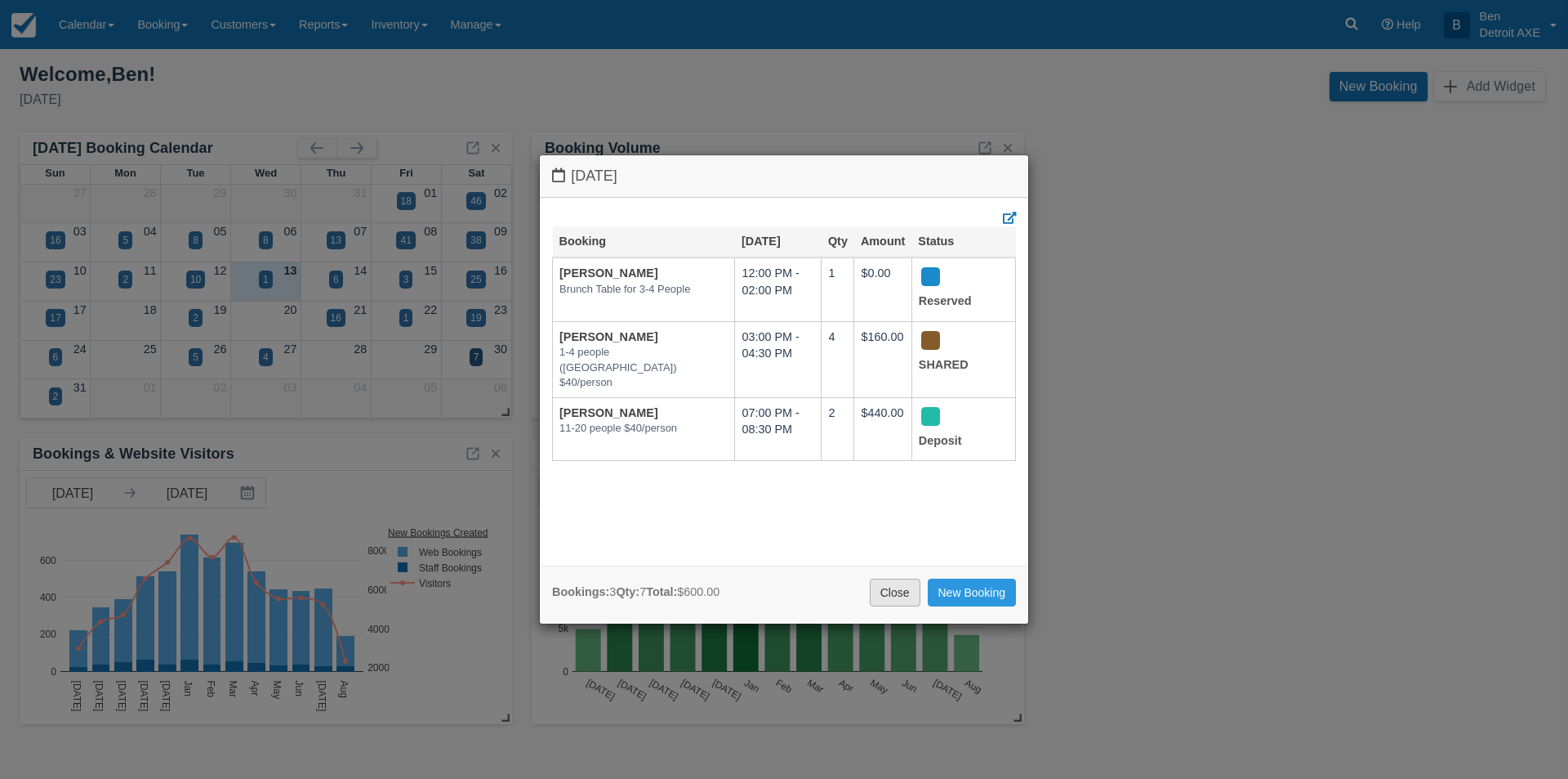
click at [900, 591] on link "Close" at bounding box center [895, 592] width 51 height 28
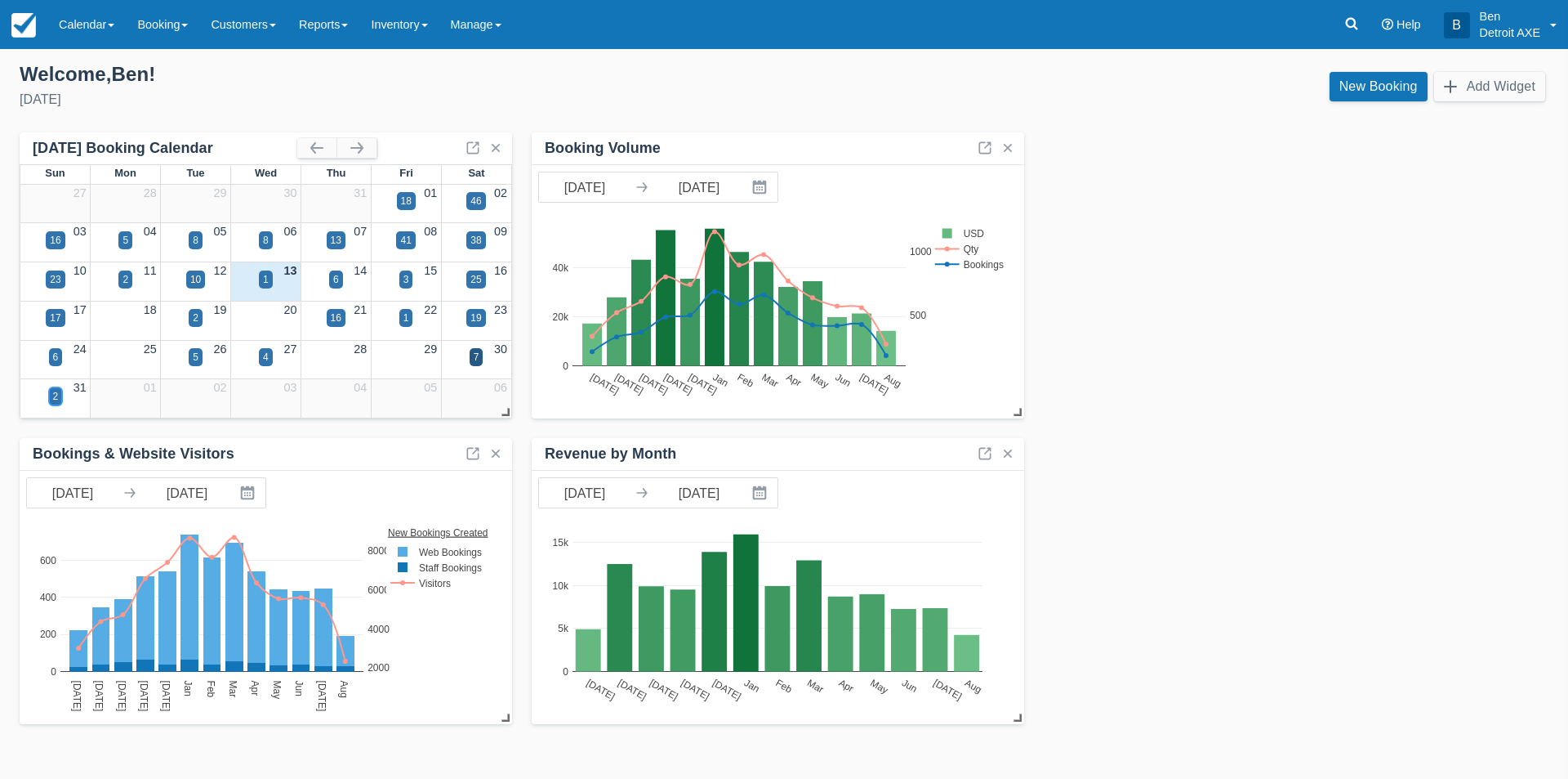
click at [60, 398] on div "2" at bounding box center [55, 396] width 14 height 18
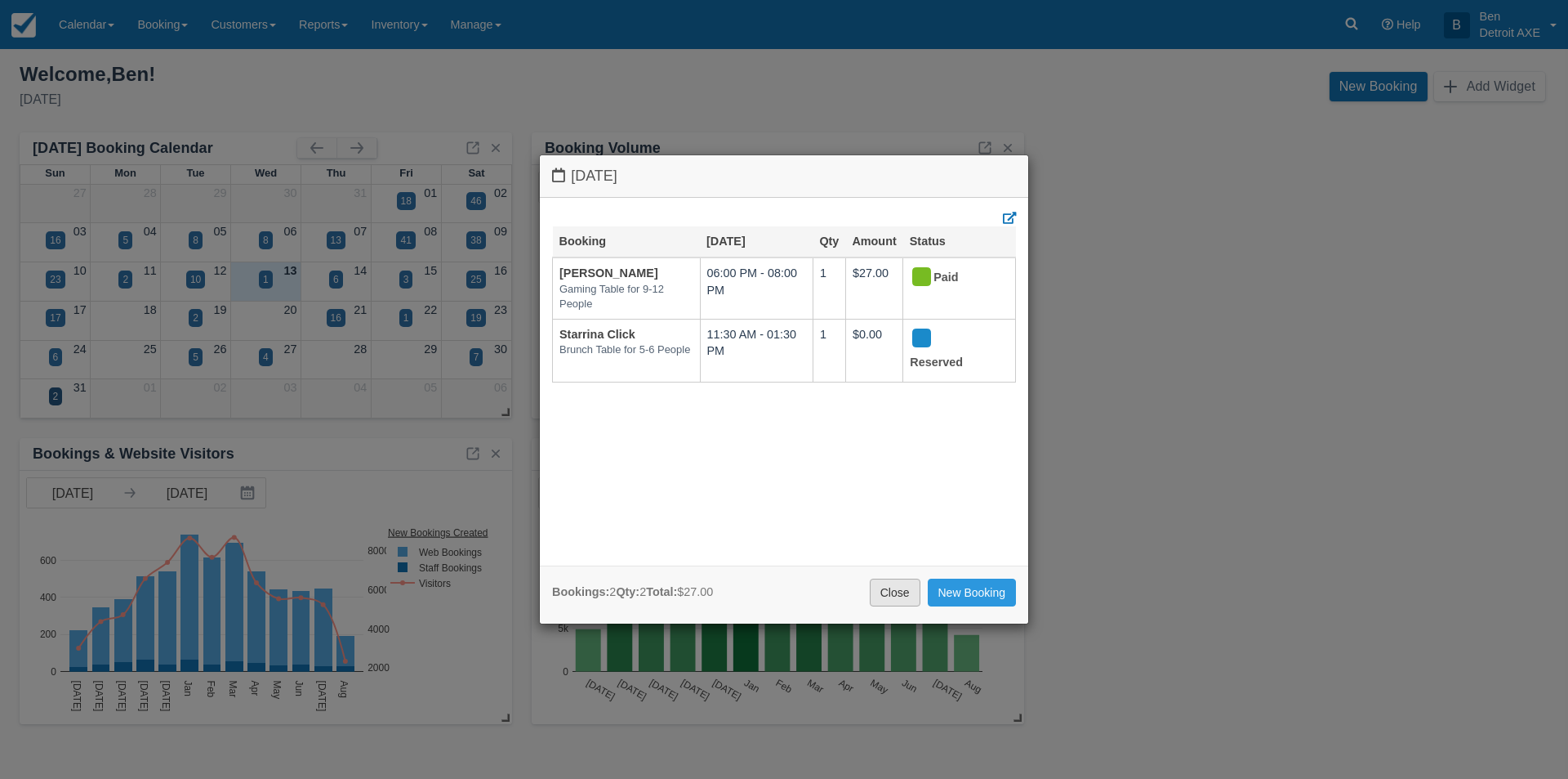
click at [897, 591] on link "Close" at bounding box center [895, 592] width 51 height 28
